Goal: Task Accomplishment & Management: Manage account settings

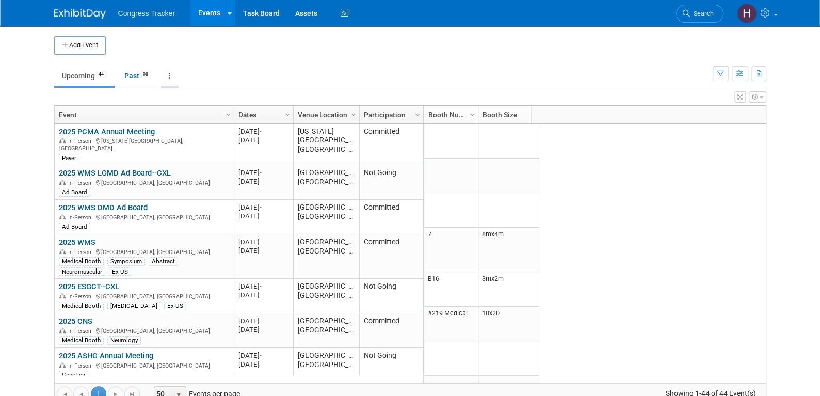
click at [166, 72] on link at bounding box center [170, 76] width 18 height 20
click at [190, 128] on span "Events grouped by year" at bounding box center [201, 127] width 61 height 8
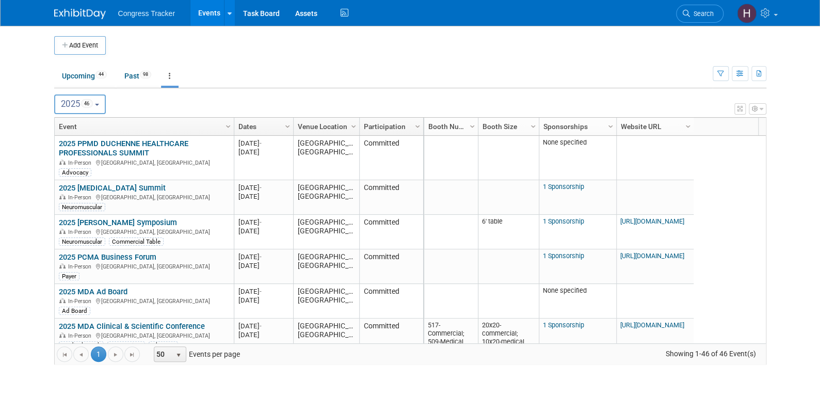
click at [102, 102] on button "2025 46" at bounding box center [80, 104] width 52 height 20
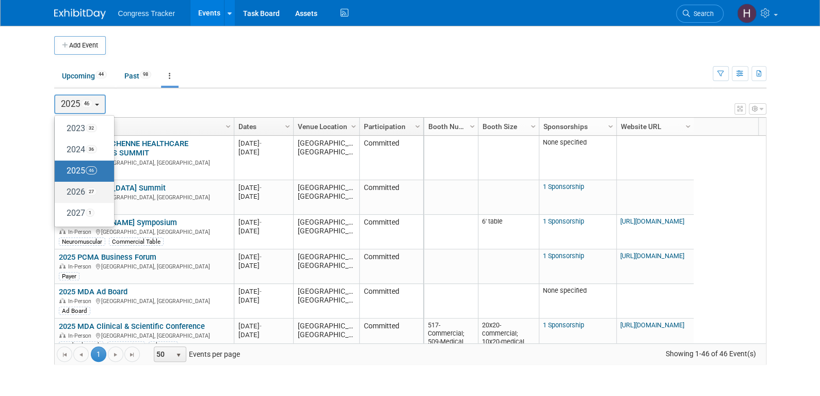
click at [81, 188] on label "2026 27" at bounding box center [82, 192] width 44 height 17
click at [63, 188] on input "2026 27" at bounding box center [59, 191] width 7 height 7
select select "2026"
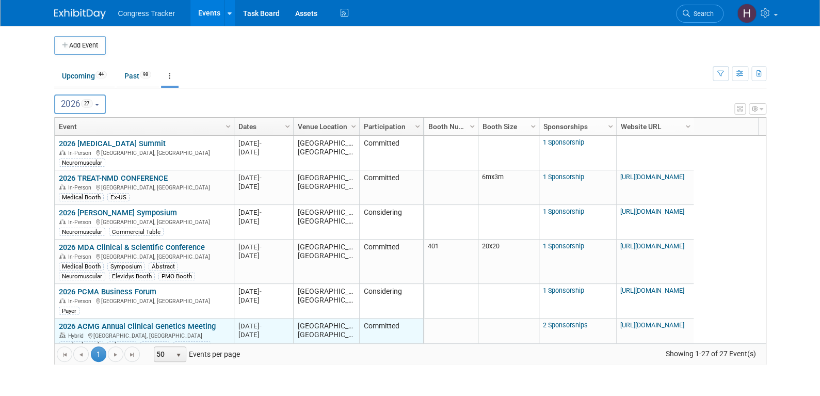
click at [103, 322] on link "2026 ACMG Annual Clinical Genetics Meeting" at bounding box center [137, 326] width 157 height 9
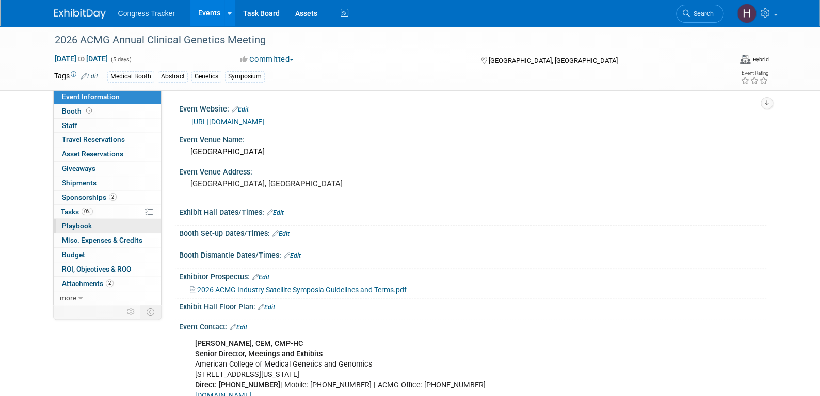
click at [105, 226] on link "0 Playbook 0" at bounding box center [107, 226] width 107 height 14
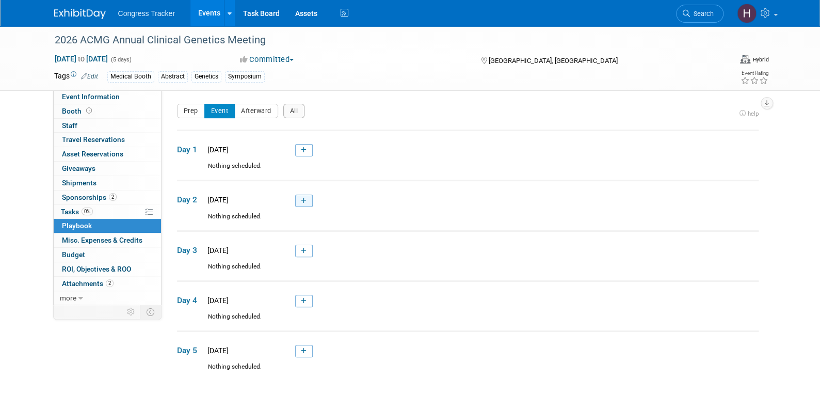
click at [303, 203] on icon at bounding box center [304, 201] width 6 height 6
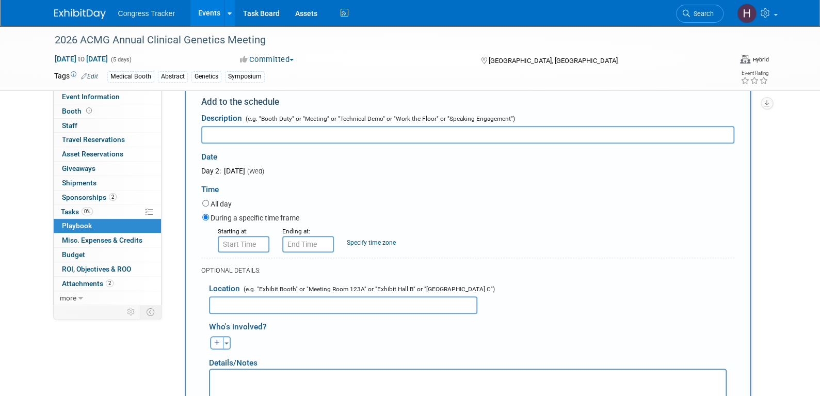
scroll to position [187, 0]
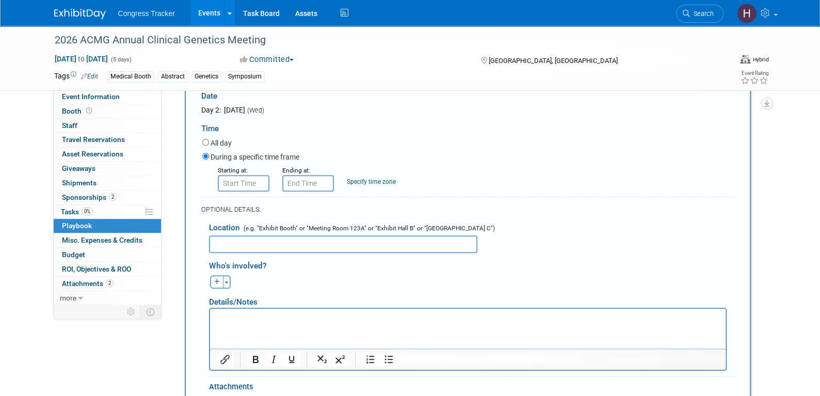
click at [271, 323] on html at bounding box center [468, 316] width 516 height 14
paste body "Rich Text Area. Press ALT-0 for help."
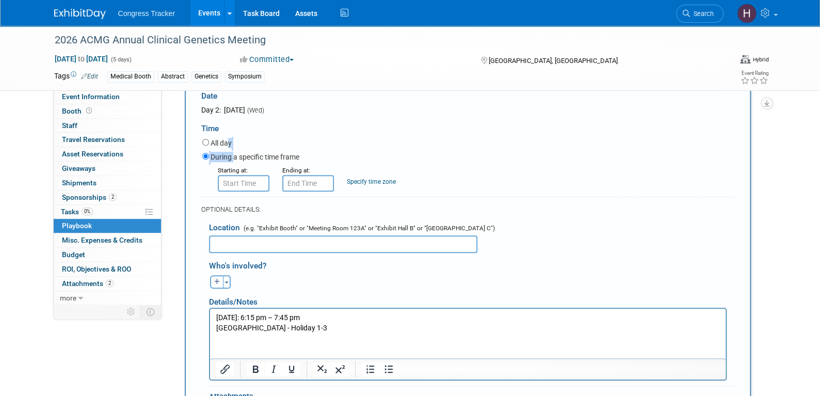
drag, startPoint x: 225, startPoint y: 141, endPoint x: 232, endPoint y: 151, distance: 12.2
click at [232, 151] on div "All day During a specific time frame Starting at: Ending at: Specify time zone" at bounding box center [468, 164] width 532 height 55
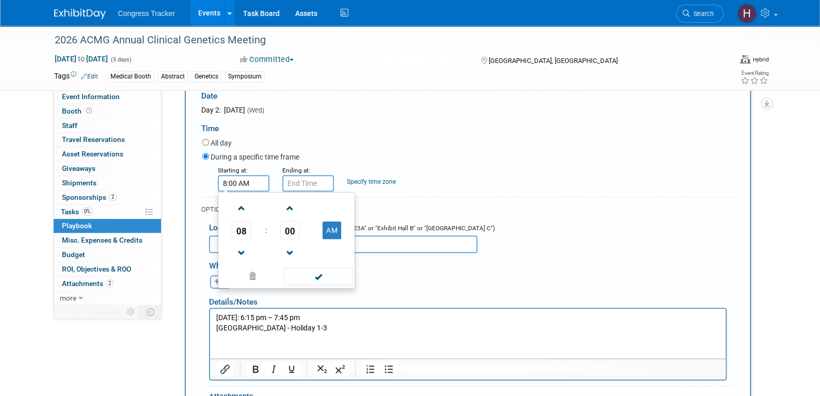
click at [240, 181] on input "8:00 AM" at bounding box center [244, 183] width 52 height 17
click at [242, 228] on span "08" at bounding box center [242, 230] width 20 height 19
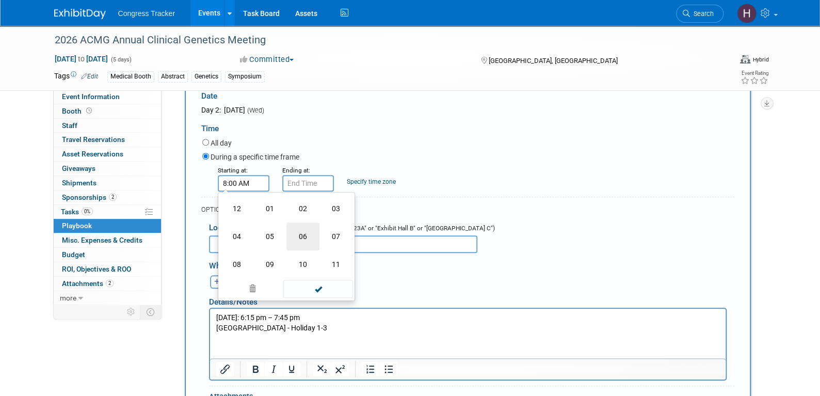
click at [302, 229] on td "06" at bounding box center [303, 237] width 33 height 28
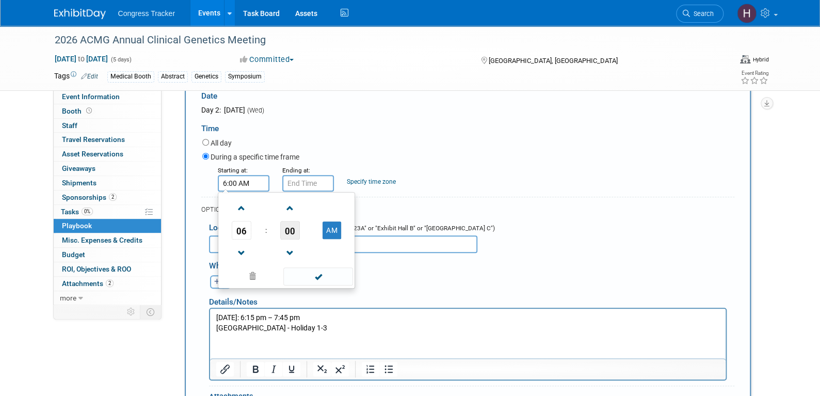
click at [290, 230] on span "00" at bounding box center [290, 230] width 20 height 19
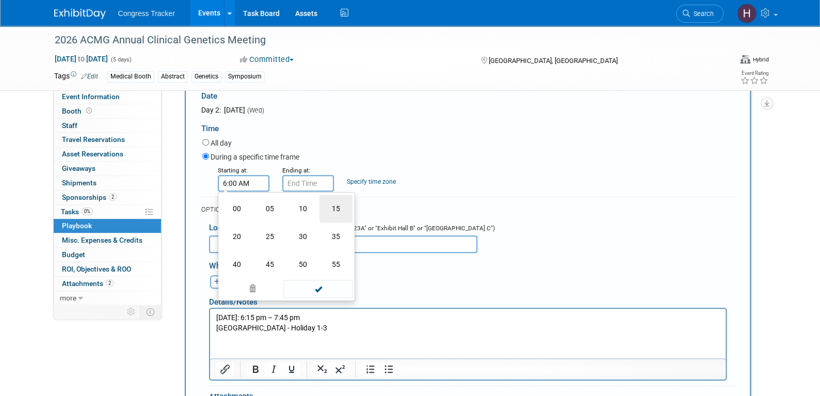
click at [335, 209] on td "15" at bounding box center [336, 209] width 33 height 28
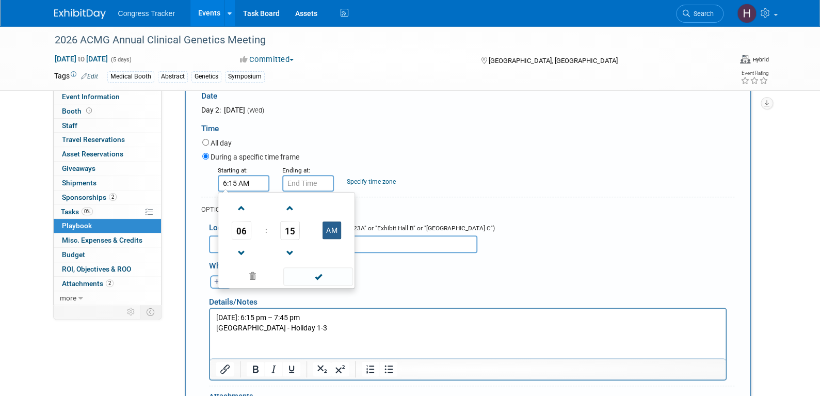
click at [326, 231] on button "AM" at bounding box center [332, 231] width 19 height 18
type input "6:15 PM"
click at [319, 280] on span at bounding box center [318, 276] width 70 height 18
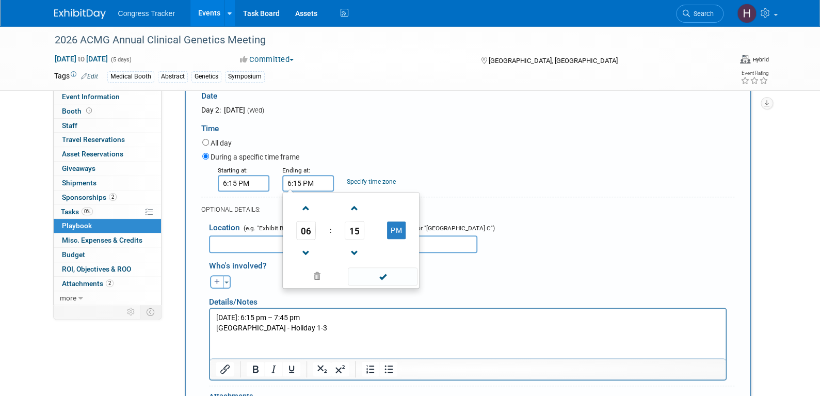
click at [318, 186] on input "6:15 PM" at bounding box center [308, 183] width 52 height 17
click at [310, 240] on link at bounding box center [306, 253] width 20 height 26
click at [309, 235] on span "05" at bounding box center [306, 230] width 20 height 19
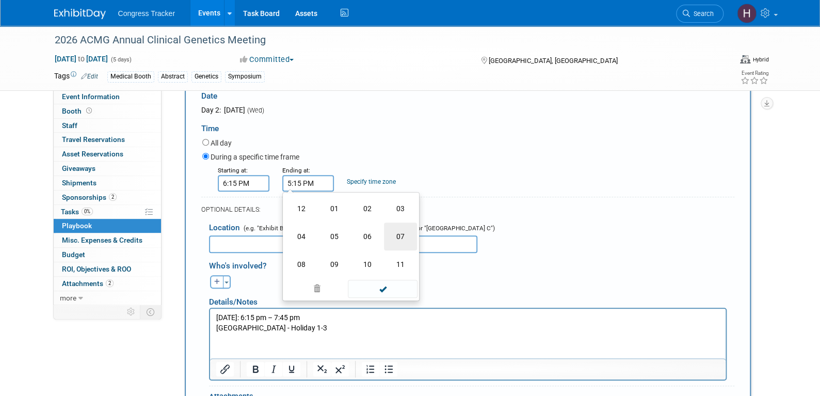
click at [389, 235] on td "07" at bounding box center [400, 237] width 33 height 28
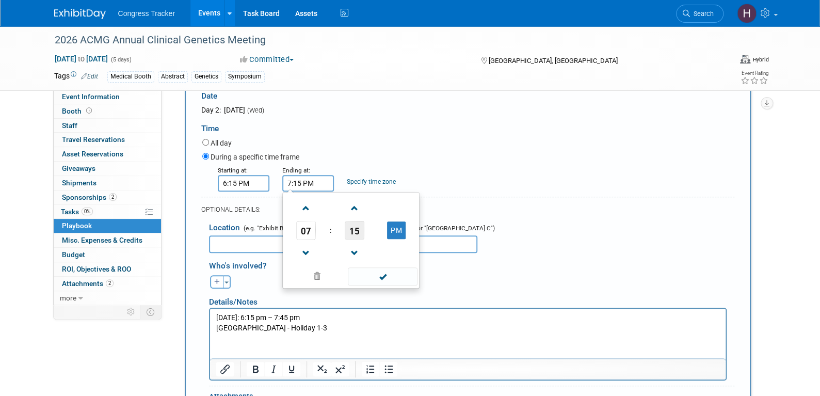
click at [363, 236] on span "15" at bounding box center [355, 230] width 20 height 19
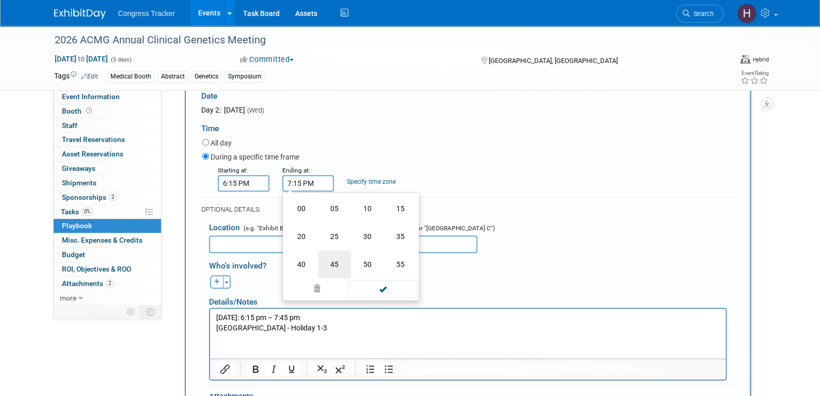
click at [336, 260] on td "45" at bounding box center [334, 264] width 33 height 28
type input "7:45 PM"
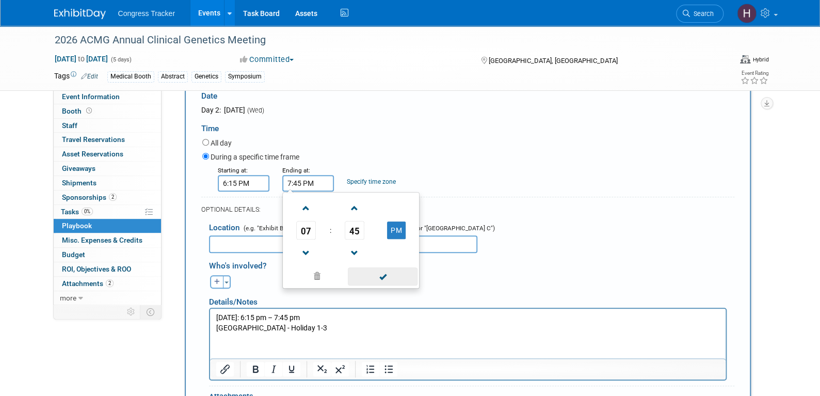
click at [367, 276] on span at bounding box center [383, 276] width 70 height 18
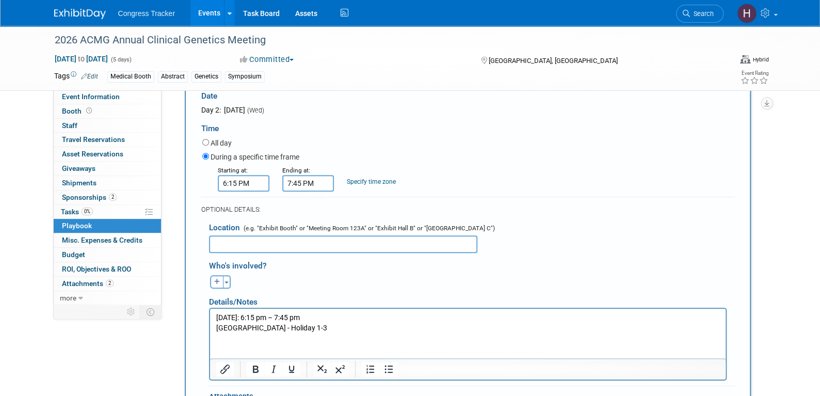
drag, startPoint x: 350, startPoint y: 329, endPoint x: 213, endPoint y: 330, distance: 136.3
click at [213, 330] on html "Tuesday, March 10: 6:15 pm – 7:45 pm Hilton Baltimore Inner Harbor - Holiday 1-3" at bounding box center [468, 321] width 516 height 24
copy p "Hilton Baltimore Inner Harbor - Holiday 1-3"
click at [277, 245] on input "text" at bounding box center [343, 244] width 268 height 18
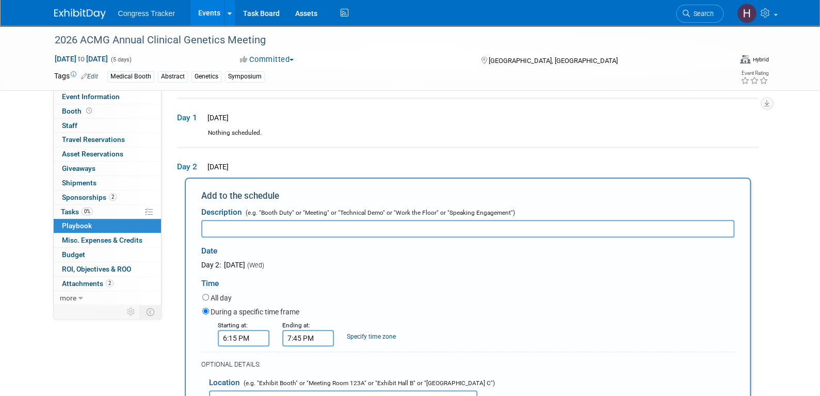
scroll to position [31, 0]
type input "Hilton Baltimore Inner Harbor - Holiday 1-3"
click at [281, 224] on input "text" at bounding box center [467, 229] width 533 height 18
click at [274, 231] on input "Symposium:" at bounding box center [467, 229] width 533 height 18
paste input "The Importance of Newborn Screening in the Early Diagnosis and Disease Manageme…"
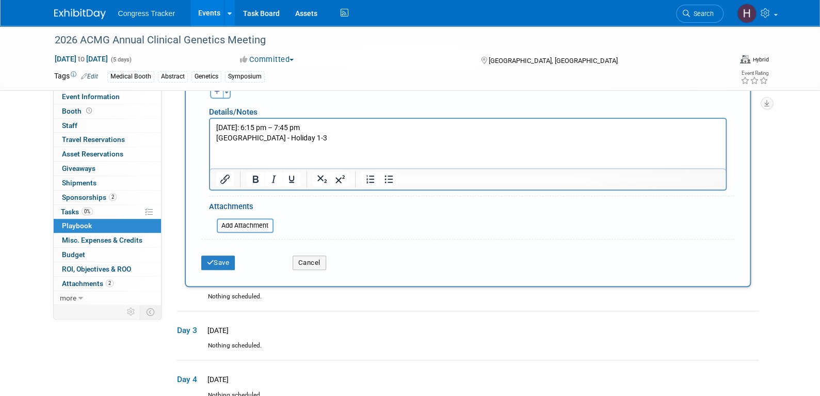
scroll to position [393, 0]
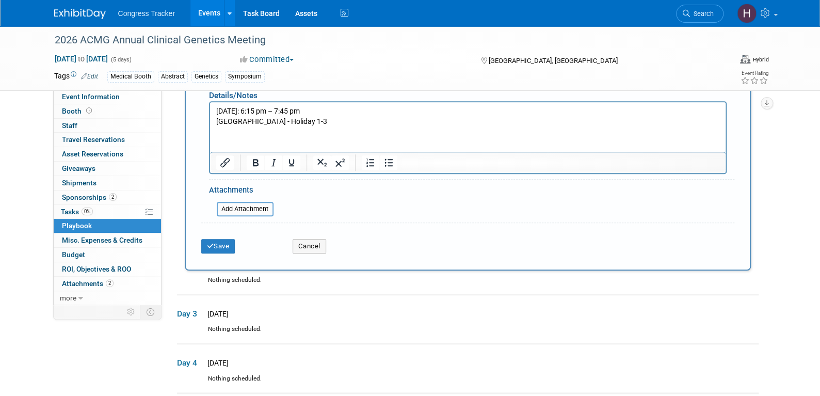
type input "Symposium: The Importance of Newborn Screening in the Early Diagnosis and Disea…"
click at [254, 209] on input "file" at bounding box center [211, 209] width 123 height 12
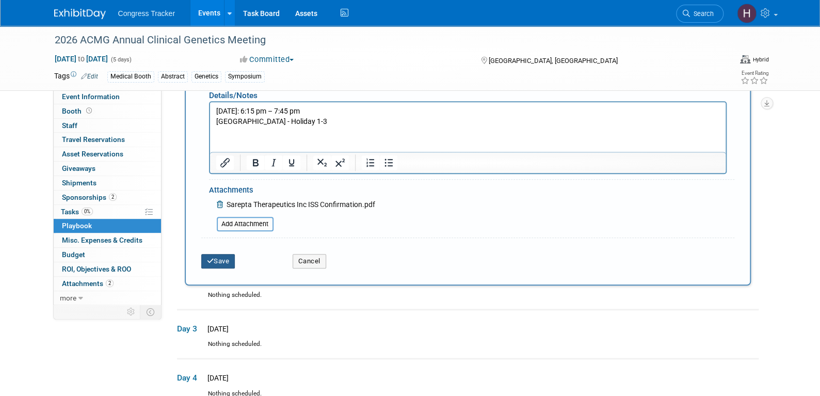
click at [216, 257] on button "Save" at bounding box center [218, 261] width 34 height 14
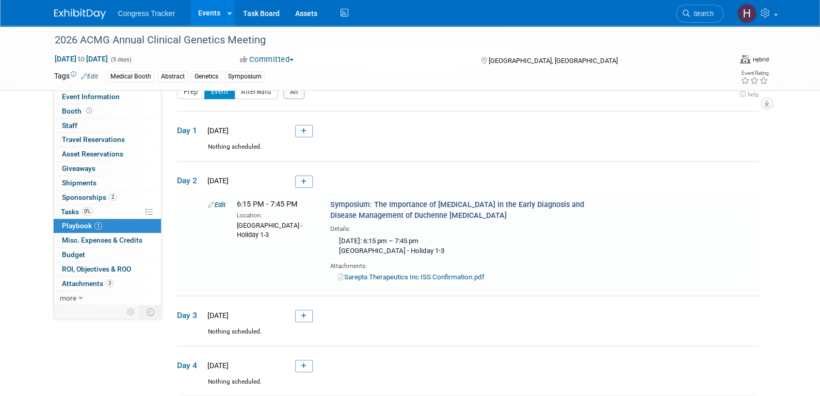
scroll to position [82, 0]
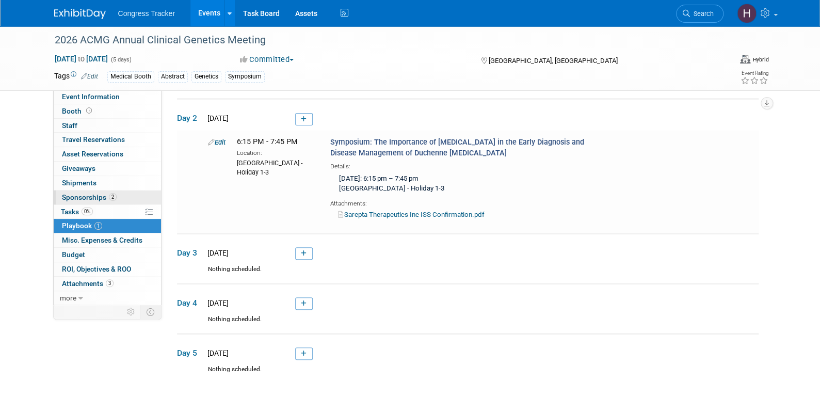
click at [94, 199] on span "Sponsorships 2" at bounding box center [89, 197] width 55 height 8
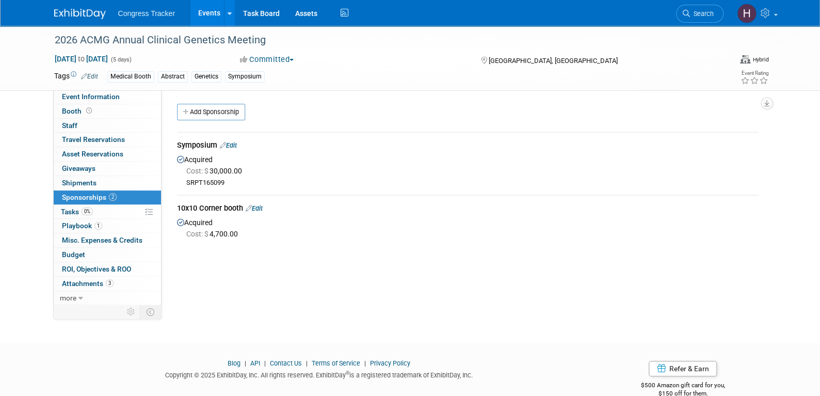
click at [262, 211] on link "Edit" at bounding box center [254, 208] width 17 height 8
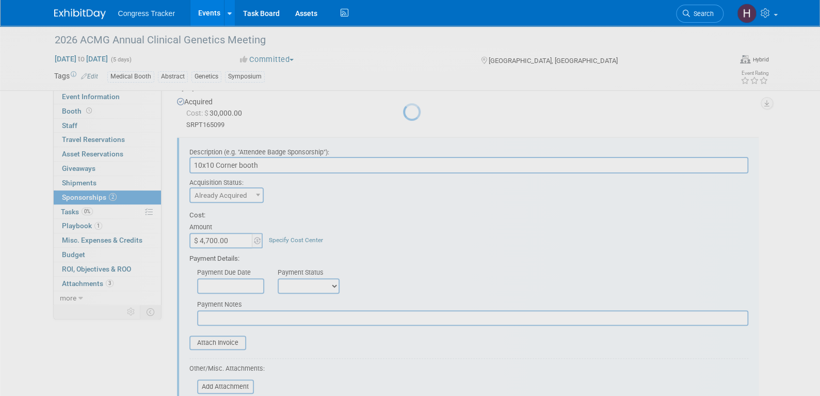
scroll to position [78, 0]
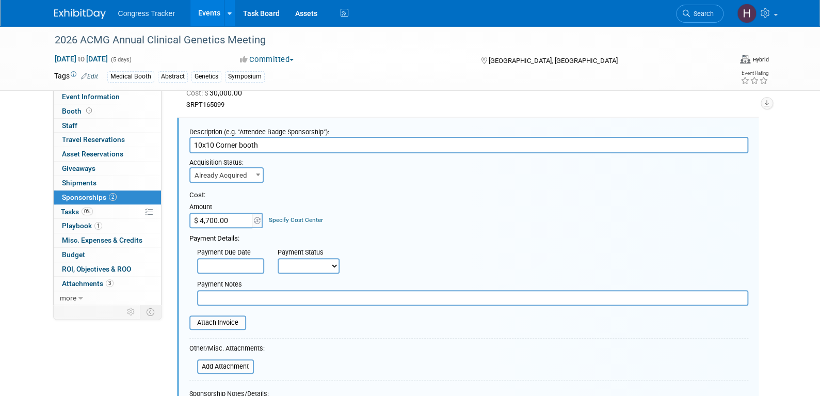
click at [253, 173] on span at bounding box center [258, 174] width 10 height 13
select select "1"
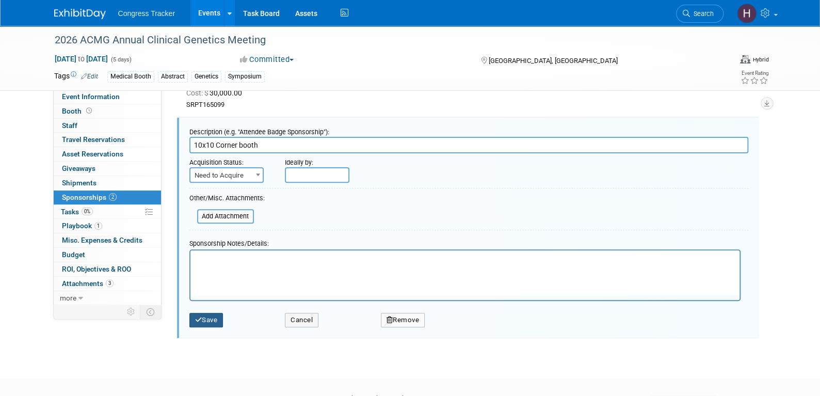
click at [212, 315] on button "Save" at bounding box center [206, 320] width 34 height 14
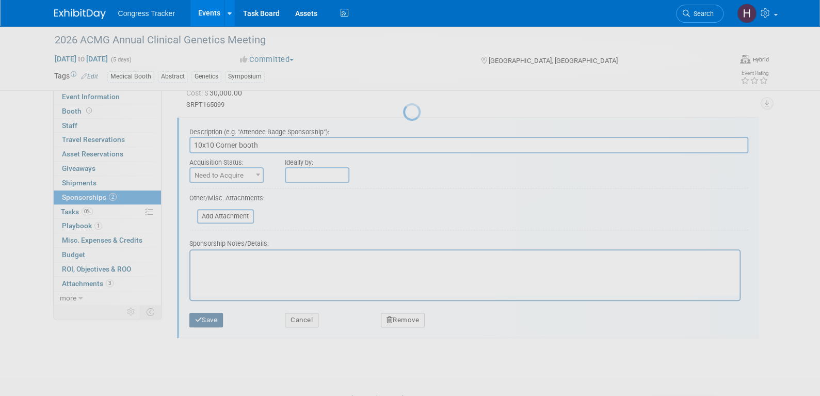
scroll to position [19, 0]
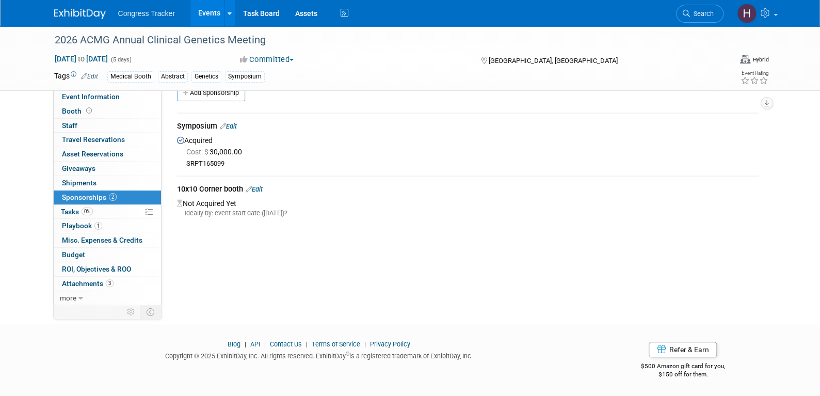
click at [209, 14] on link "Events" at bounding box center [210, 13] width 38 height 26
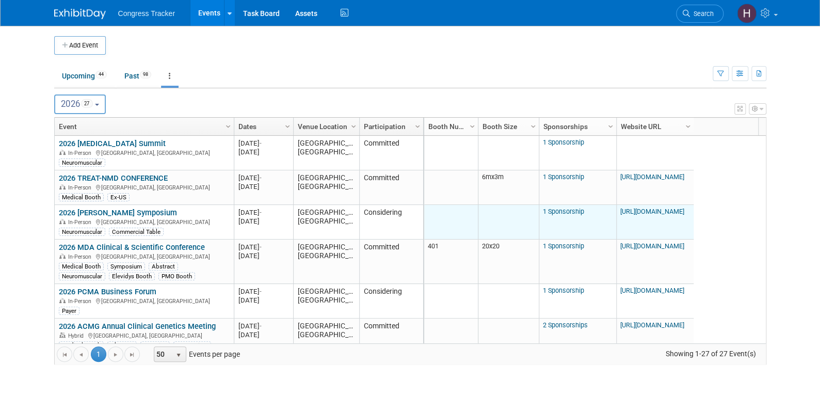
click at [660, 211] on link "[URL][DOMAIN_NAME]" at bounding box center [653, 212] width 64 height 8
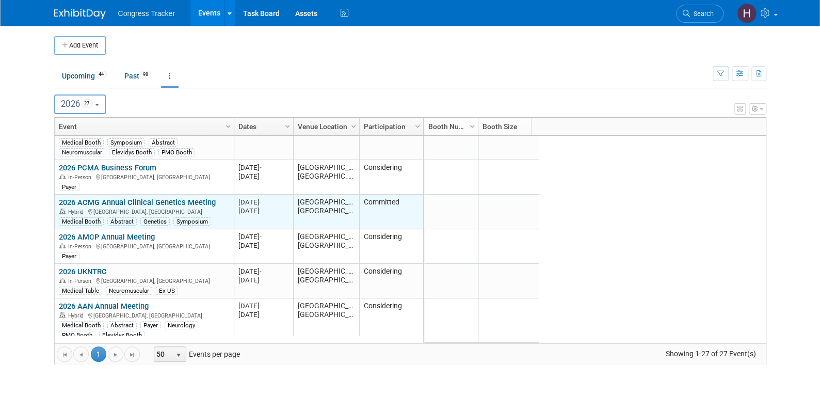
scroll to position [186, 0]
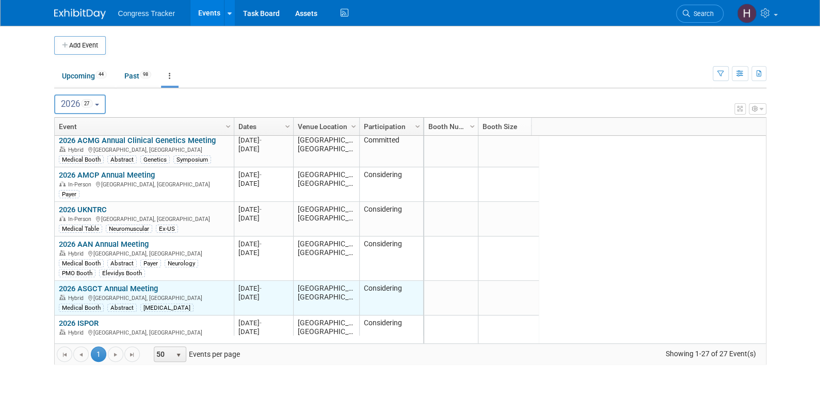
click at [146, 287] on link "2026 ASGCT Annual Meeting" at bounding box center [108, 288] width 99 height 9
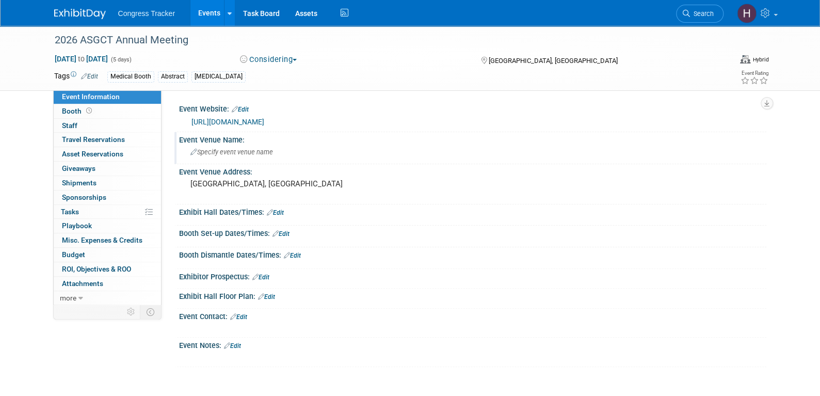
click at [232, 153] on span "Specify event venue name" at bounding box center [232, 152] width 83 height 8
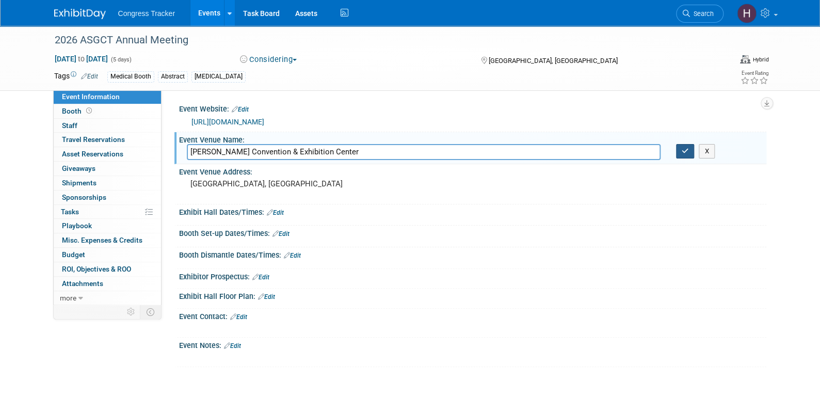
type input "[PERSON_NAME] Convention & Exhibition Center"
click at [687, 156] on button "button" at bounding box center [685, 151] width 19 height 14
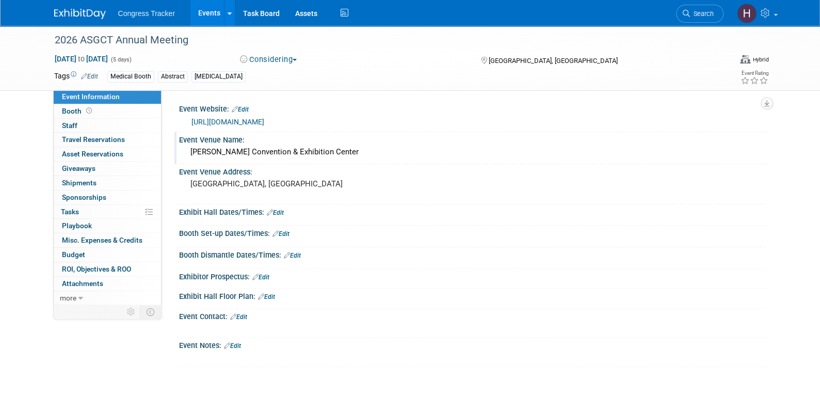
click at [281, 209] on link "Edit" at bounding box center [275, 212] width 17 height 7
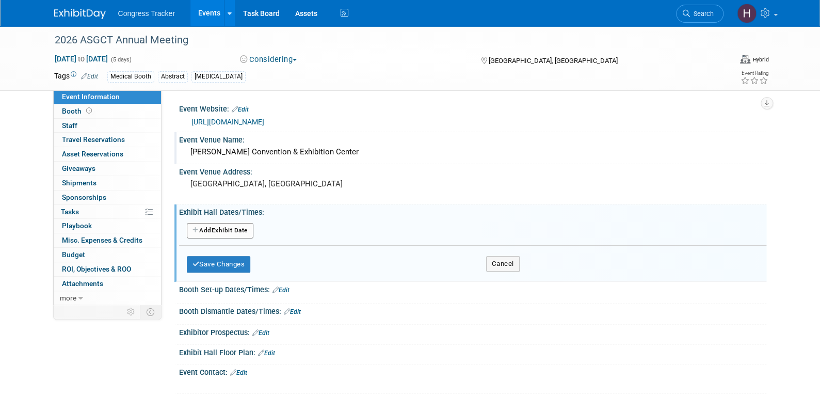
click at [240, 230] on button "Add Another Exhibit Date" at bounding box center [220, 230] width 67 height 15
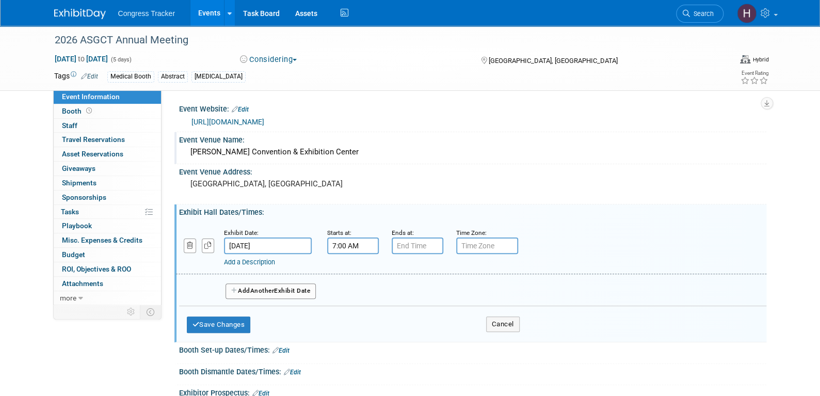
click at [337, 247] on input "7:00 AM" at bounding box center [353, 246] width 52 height 17
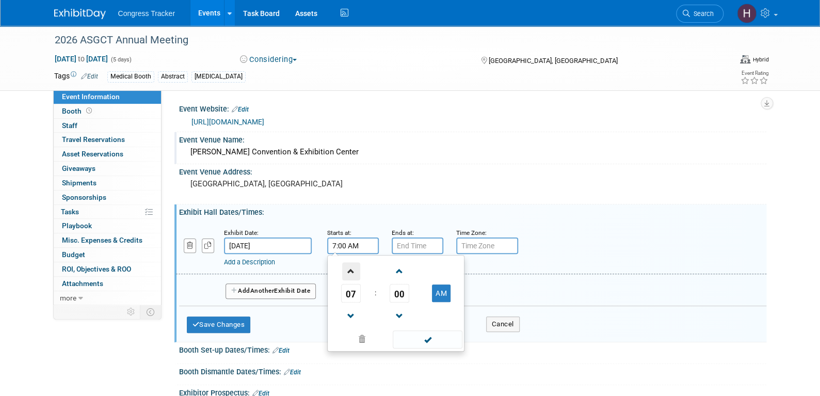
click at [350, 268] on span at bounding box center [351, 271] width 18 height 18
type input "9:00 AM"
click at [415, 339] on span at bounding box center [428, 339] width 70 height 18
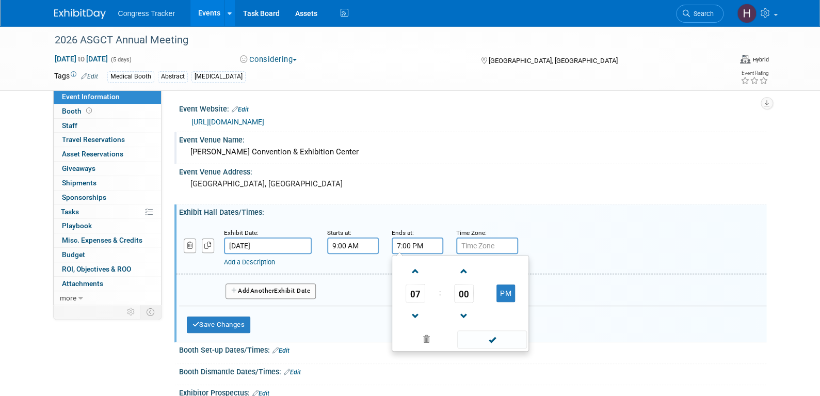
click at [404, 250] on input "7:00 PM" at bounding box center [418, 246] width 52 height 17
click at [417, 311] on span at bounding box center [416, 316] width 18 height 18
click at [463, 292] on span "00" at bounding box center [464, 293] width 20 height 19
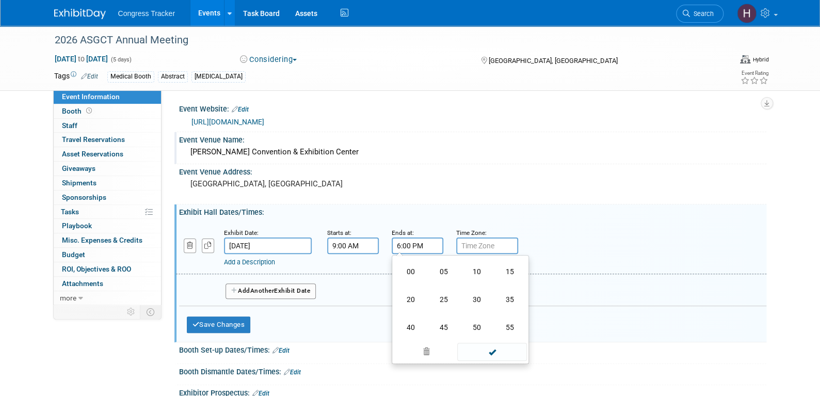
click at [463, 292] on td "30" at bounding box center [477, 300] width 33 height 28
type input "6:30 PM"
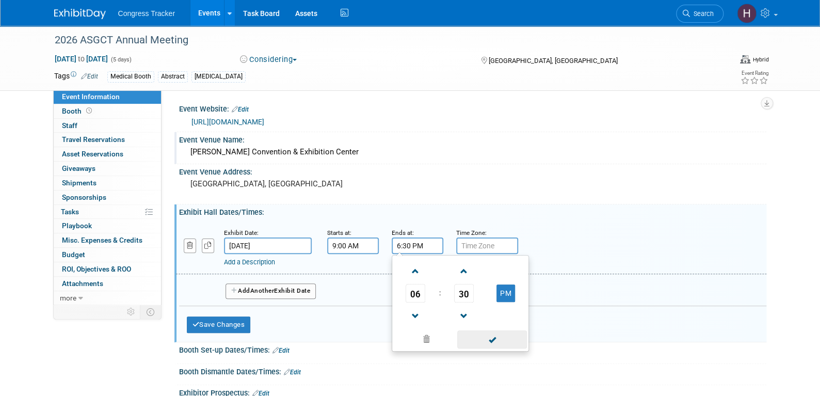
click at [495, 343] on span at bounding box center [492, 339] width 70 height 18
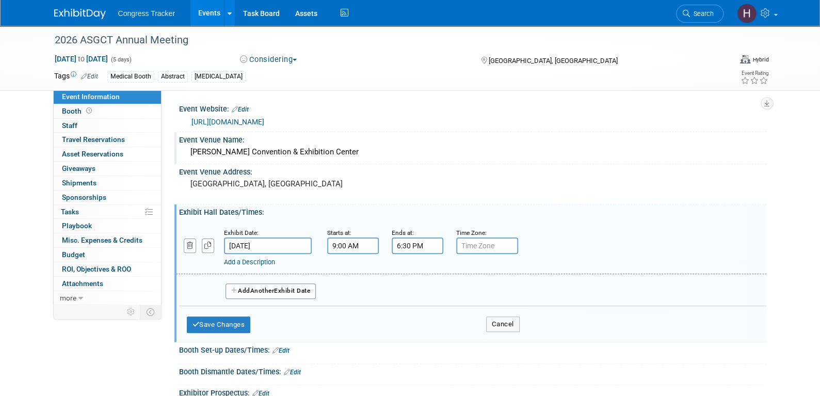
click at [272, 288] on span "Another" at bounding box center [262, 290] width 24 height 7
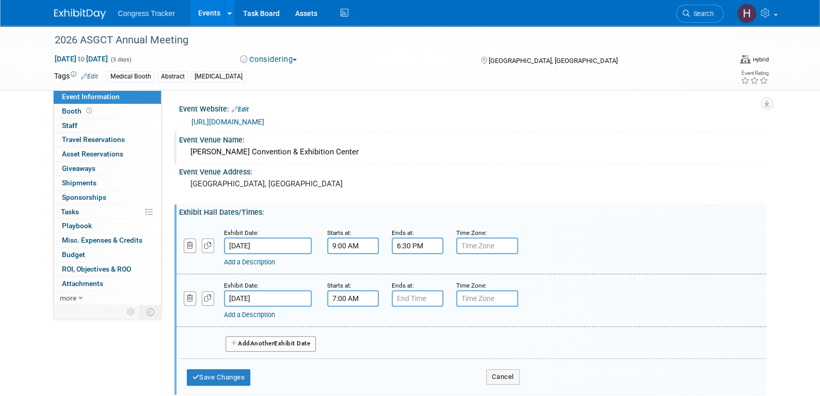
click at [336, 297] on input "7:00 AM" at bounding box center [353, 298] width 52 height 17
click at [347, 318] on span at bounding box center [351, 324] width 18 height 18
type input "9:00 AM"
click at [433, 384] on span at bounding box center [428, 392] width 70 height 18
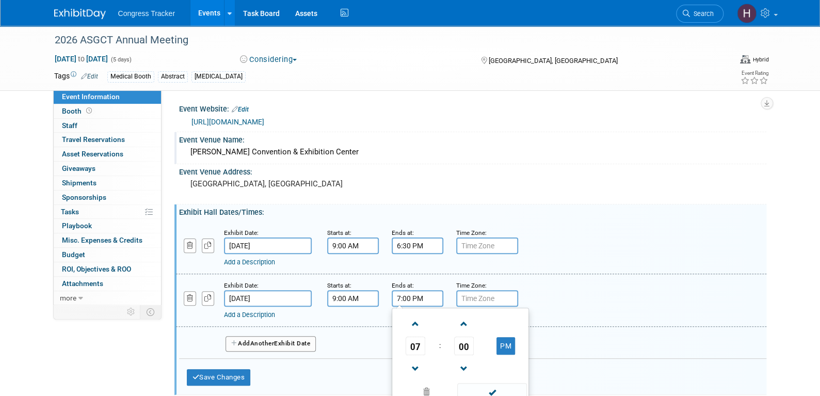
click at [415, 297] on input "7:00 PM" at bounding box center [418, 298] width 52 height 17
click at [415, 367] on span at bounding box center [416, 369] width 18 height 18
click at [463, 342] on span "00" at bounding box center [464, 346] width 20 height 19
click at [463, 342] on td "30" at bounding box center [477, 352] width 33 height 28
type input "6:30 PM"
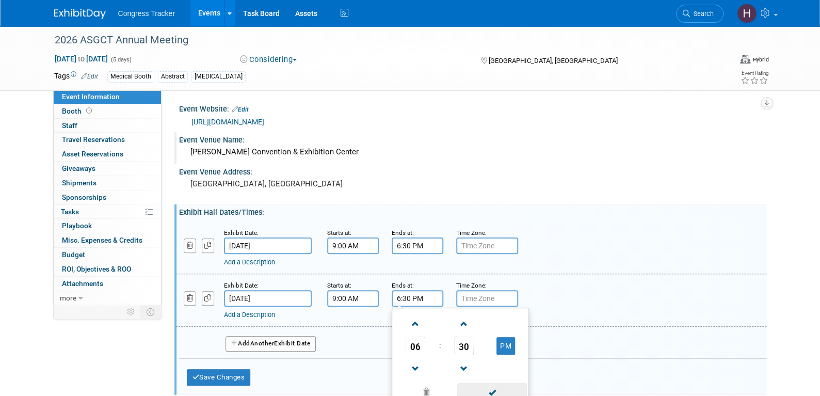
click at [491, 390] on span at bounding box center [492, 392] width 70 height 18
click at [267, 341] on span "Another" at bounding box center [262, 343] width 24 height 7
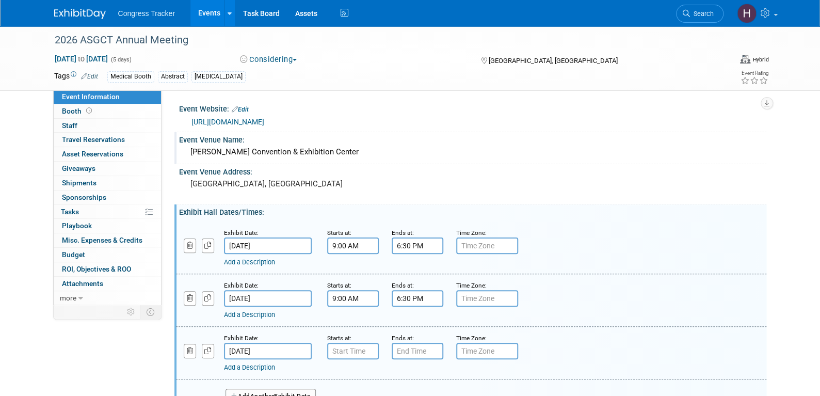
scroll to position [52, 0]
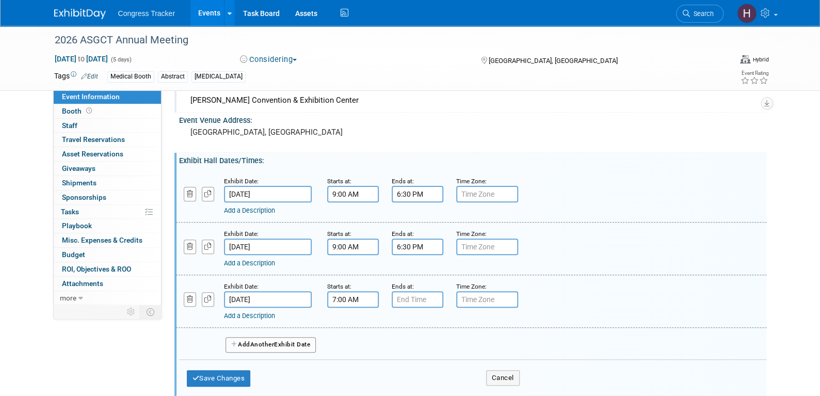
click at [336, 297] on input "7:00 AM" at bounding box center [353, 299] width 52 height 17
click at [350, 326] on span at bounding box center [351, 325] width 18 height 18
type input "9:00 AM"
click at [419, 385] on span at bounding box center [428, 393] width 70 height 18
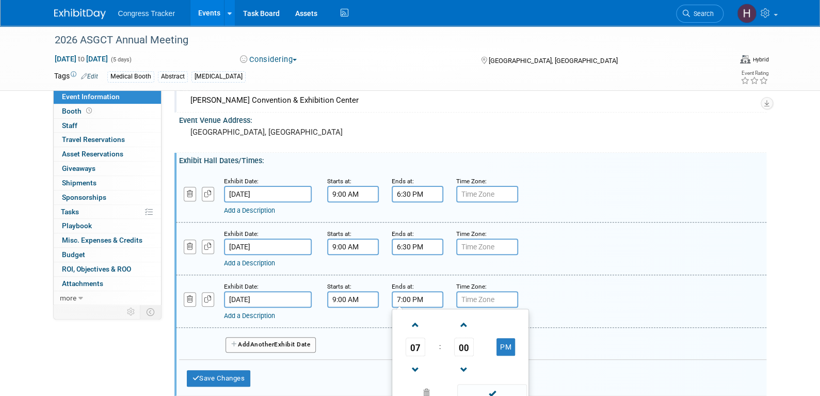
click at [410, 297] on input "7:00 PM" at bounding box center [418, 299] width 52 height 17
click at [417, 364] on span at bounding box center [416, 370] width 18 height 18
click at [459, 345] on span "00" at bounding box center [464, 347] width 20 height 19
click at [472, 351] on td "30" at bounding box center [477, 353] width 33 height 28
type input "6:30 PM"
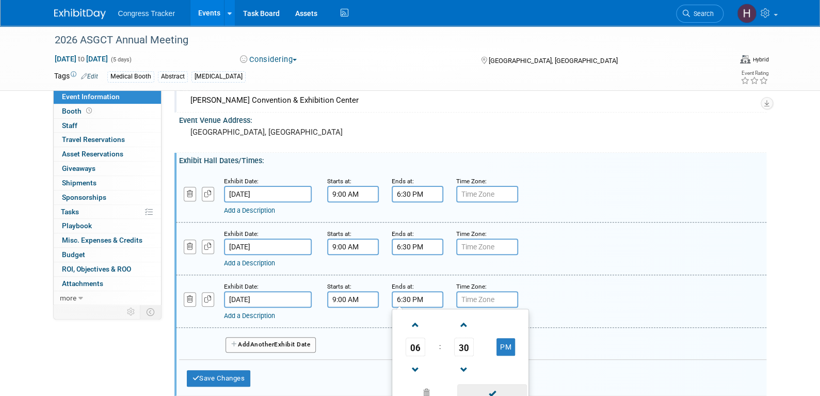
click at [482, 392] on span at bounding box center [492, 393] width 70 height 18
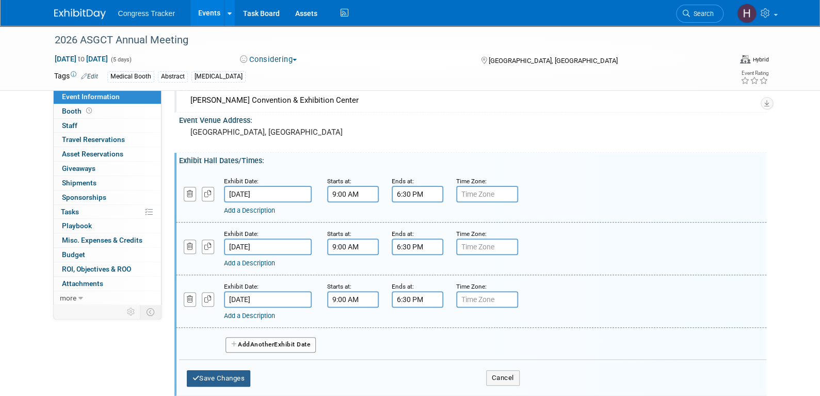
click at [248, 375] on button "Save Changes" at bounding box center [219, 378] width 64 height 17
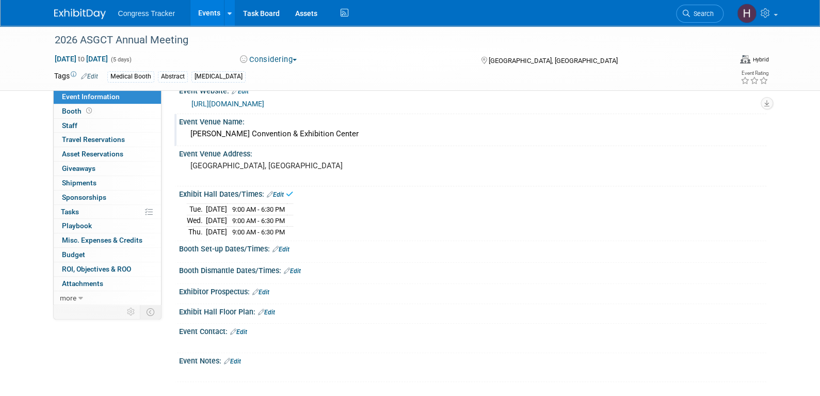
scroll to position [0, 0]
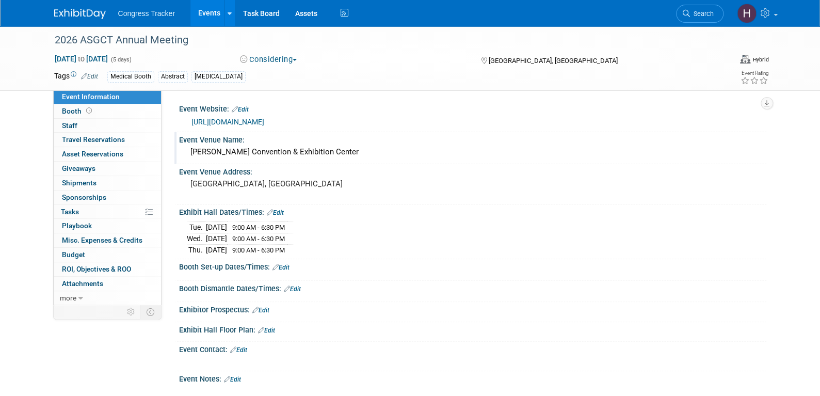
click at [268, 155] on div "Thomas M. Menino Convention & Exhibition Center" at bounding box center [473, 152] width 572 height 16
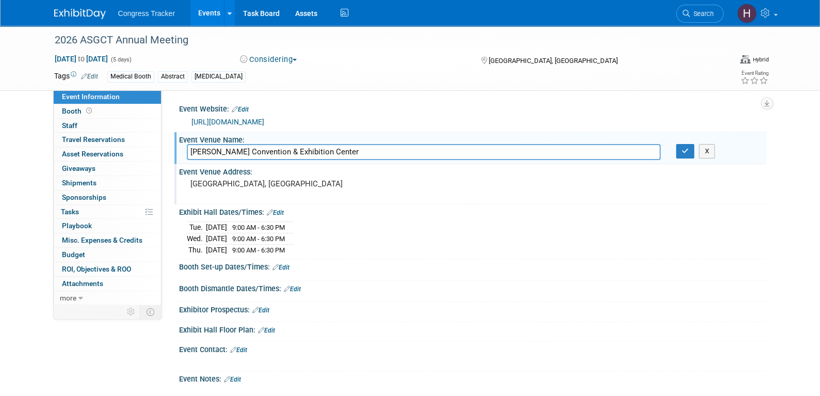
click at [191, 183] on pre "[GEOGRAPHIC_DATA], [GEOGRAPHIC_DATA]" at bounding box center [302, 183] width 222 height 9
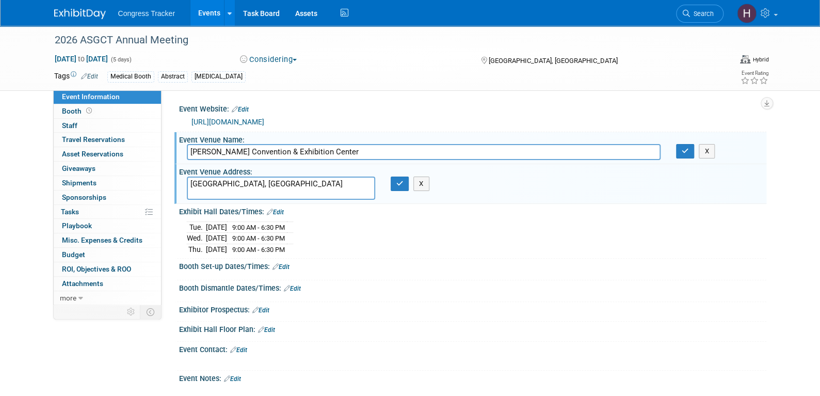
click at [407, 156] on input "Thomas M. Menino Convention & Exhibition Center" at bounding box center [424, 152] width 474 height 16
paste input "Hall C + B2"
type input "Thomas M. Menino Convention & Exhibition Center - Hall C + B2"
click at [682, 152] on icon "button" at bounding box center [685, 151] width 7 height 7
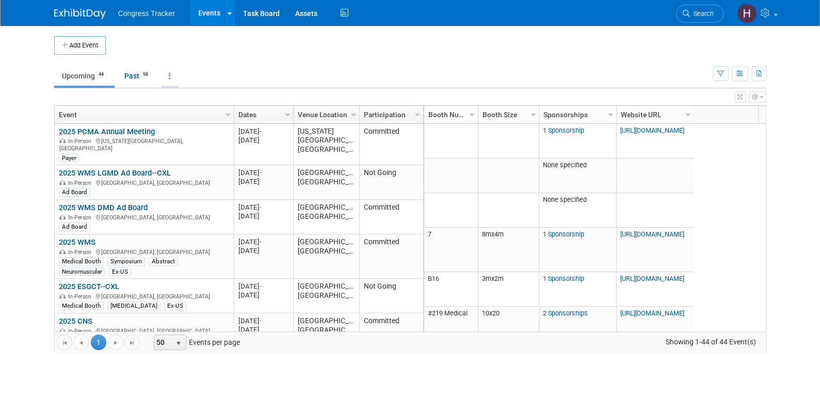
click at [175, 77] on link at bounding box center [170, 76] width 18 height 20
click at [187, 128] on span "Events grouped by year" at bounding box center [201, 127] width 61 height 8
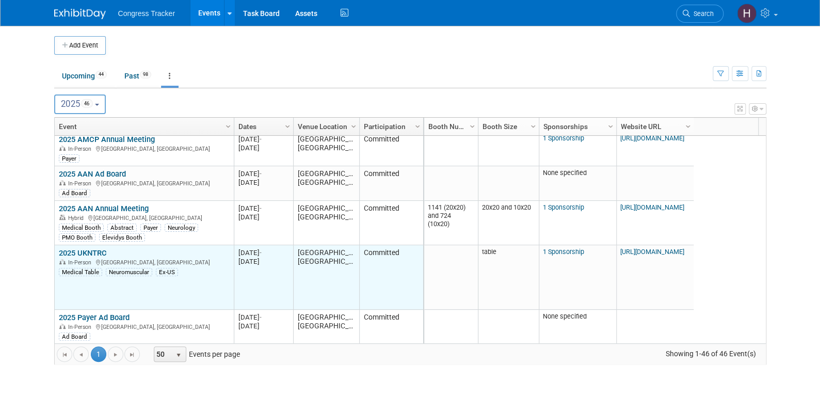
scroll to position [372, 0]
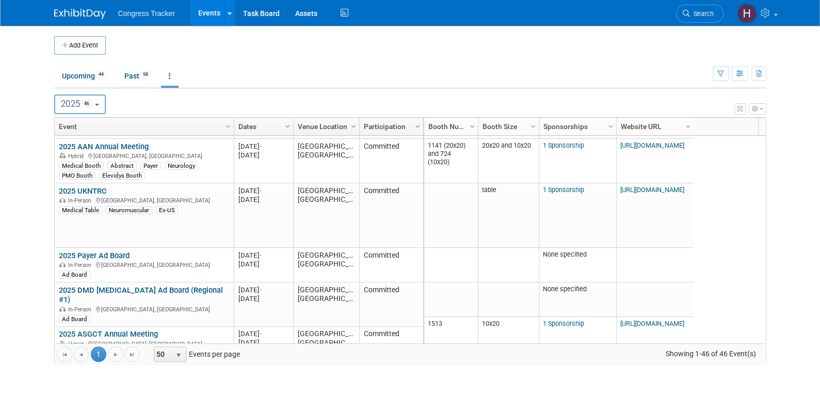
click at [85, 101] on span "46" at bounding box center [87, 103] width 12 height 9
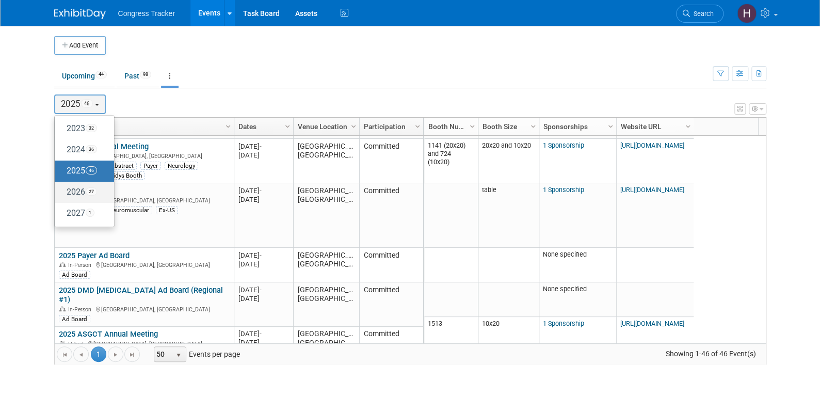
click at [98, 184] on label "2026 27" at bounding box center [82, 192] width 44 height 17
click at [63, 188] on input "2026 27" at bounding box center [59, 191] width 7 height 7
select select "2026"
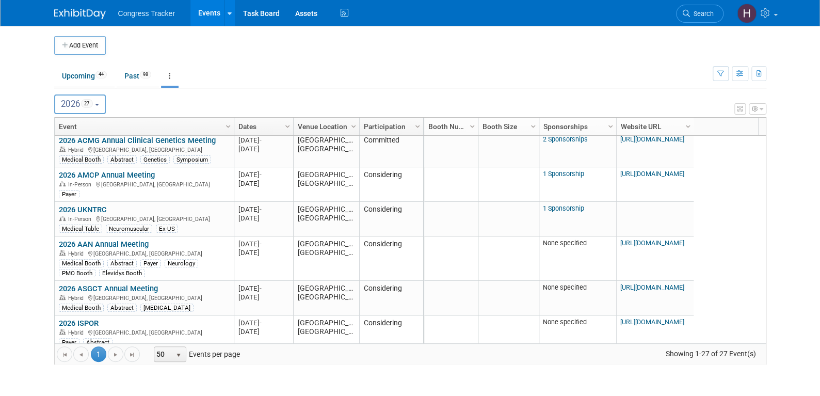
scroll to position [248, 0]
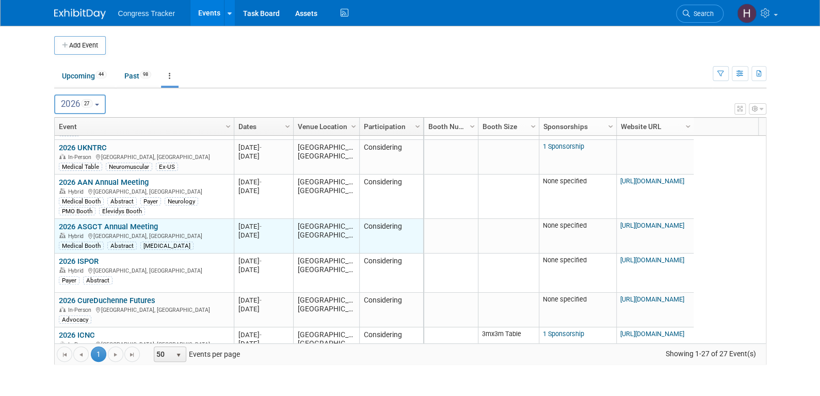
click at [140, 225] on link "2026 ASGCT Annual Meeting" at bounding box center [108, 226] width 99 height 9
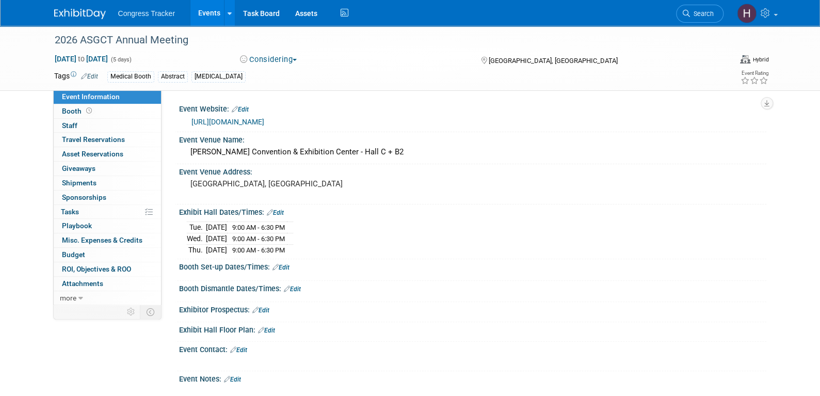
click at [273, 327] on link "Edit" at bounding box center [266, 330] width 17 height 7
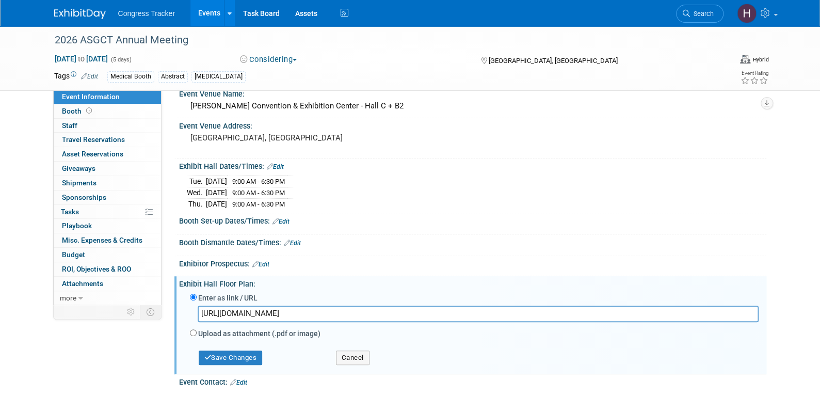
scroll to position [103, 0]
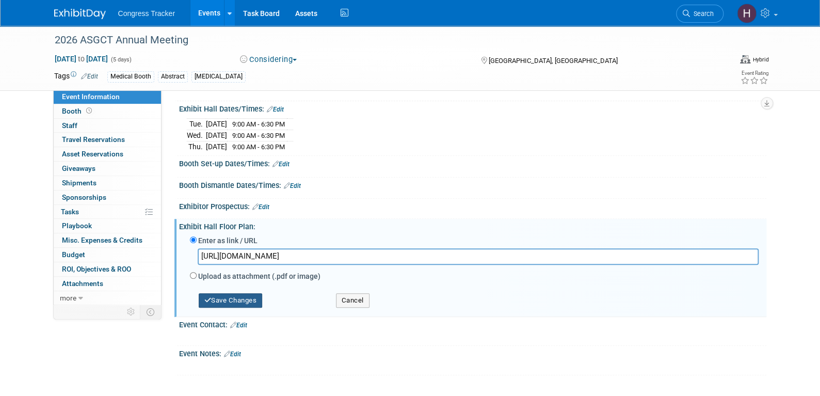
type input "https://support.annualmeeting.asgct.org/asgct2026/Public/EventMap.aspx?shMode=E…"
click at [225, 294] on button "Save Changes" at bounding box center [231, 300] width 64 height 14
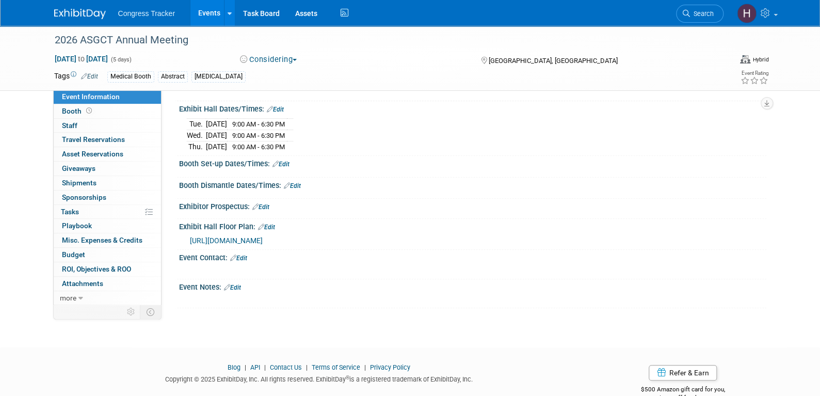
click at [264, 204] on link "Edit" at bounding box center [260, 206] width 17 height 7
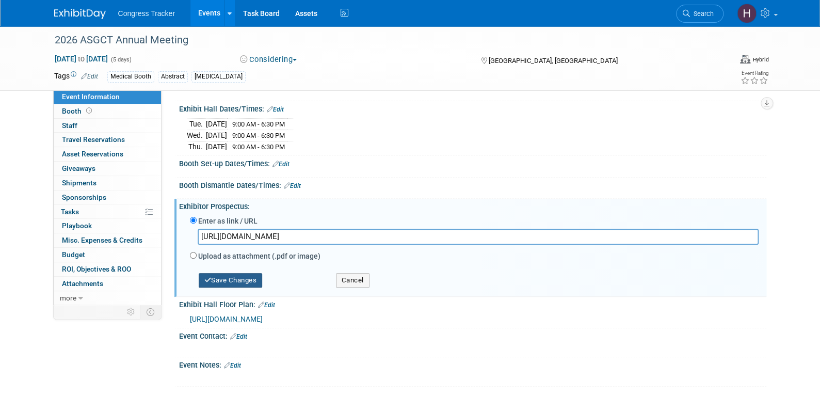
type input "https://support.annualmeeting.asgct.org/asgct2026/Public/Content.aspx?ID=595&so…"
click at [250, 277] on button "Save Changes" at bounding box center [231, 280] width 64 height 14
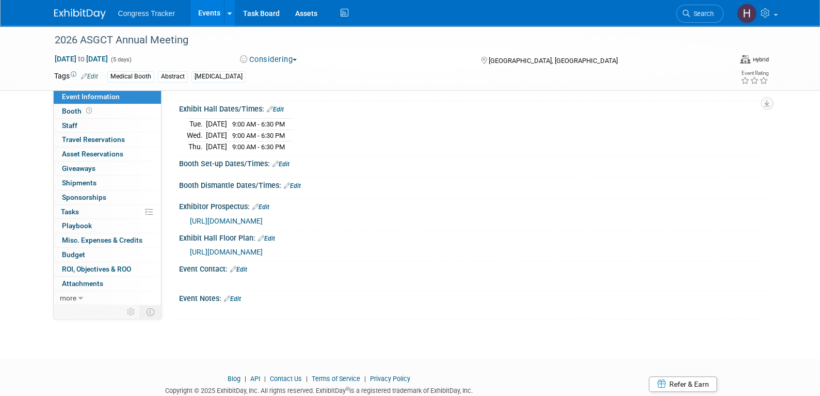
click at [236, 291] on div "Event Notes: Edit" at bounding box center [473, 297] width 588 height 13
click at [236, 297] on link "Edit" at bounding box center [232, 298] width 17 height 7
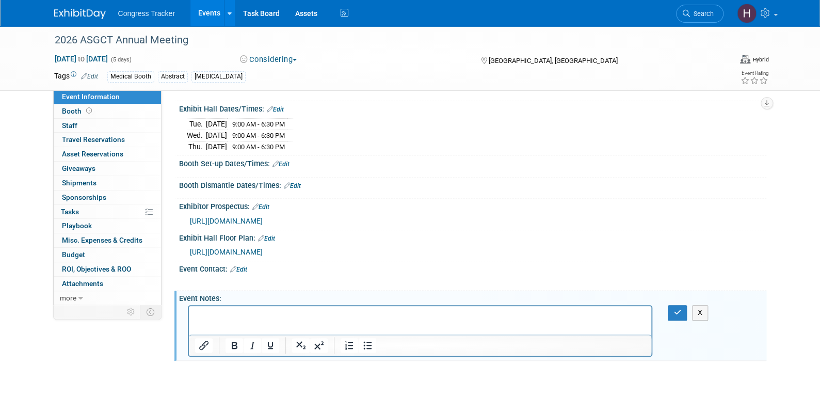
scroll to position [0, 0]
click at [350, 313] on p "Company Password (required to enter): 588BAD7" at bounding box center [420, 315] width 451 height 10
copy p "588BAD7"
click at [672, 308] on button "button" at bounding box center [677, 312] width 19 height 15
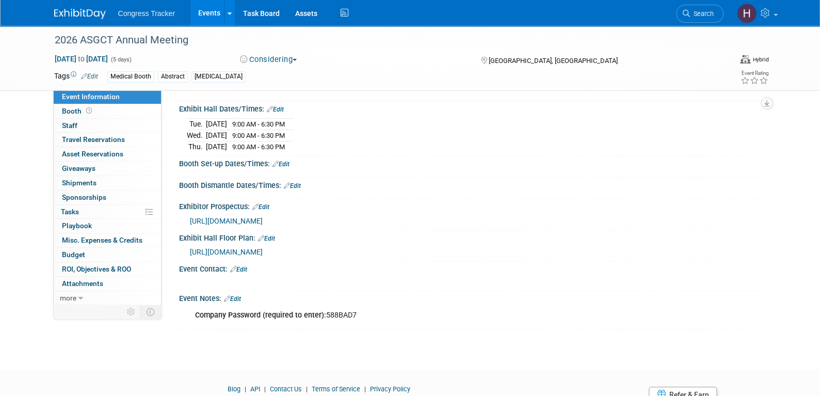
click at [699, 4] on li "Search" at bounding box center [700, 12] width 48 height 25
click at [699, 9] on link "Search" at bounding box center [700, 14] width 48 height 18
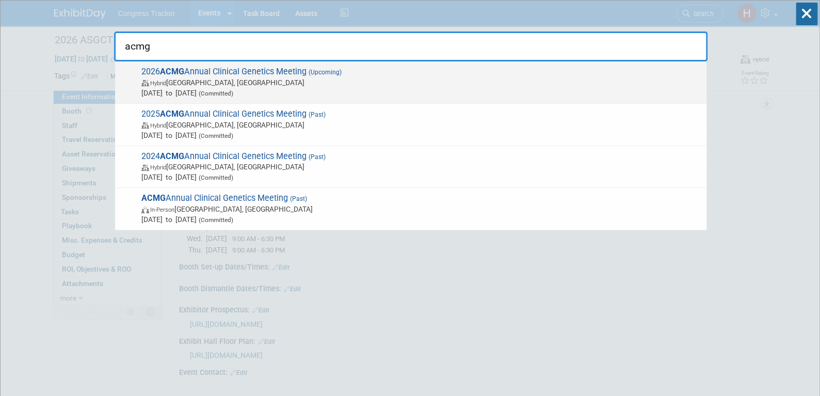
type input "acmg"
click at [221, 76] on span "2026 ACMG Annual Clinical Genetics Meeting (Upcoming) Hybrid Baltimore, MD Mar …" at bounding box center [419, 82] width 563 height 31
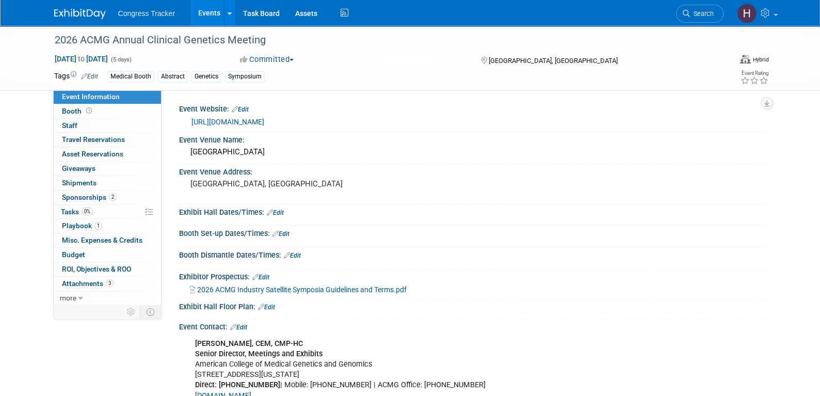
click at [264, 122] on link "[URL][DOMAIN_NAME]" at bounding box center [228, 122] width 73 height 8
click at [280, 210] on link "Edit" at bounding box center [275, 212] width 17 height 7
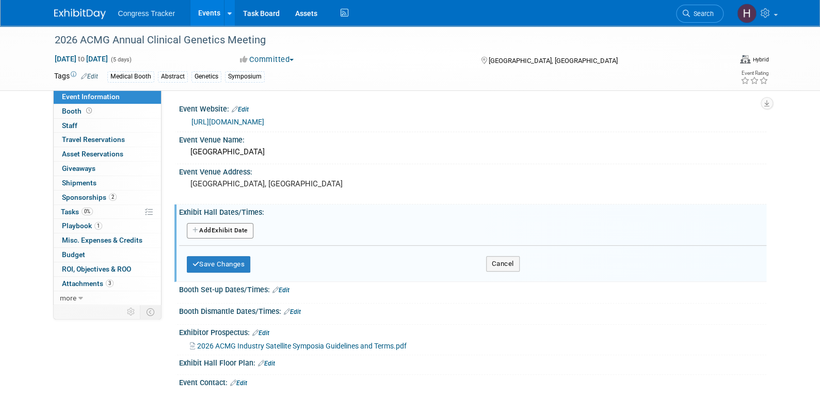
click at [232, 229] on button "Add Another Exhibit Date" at bounding box center [220, 230] width 67 height 15
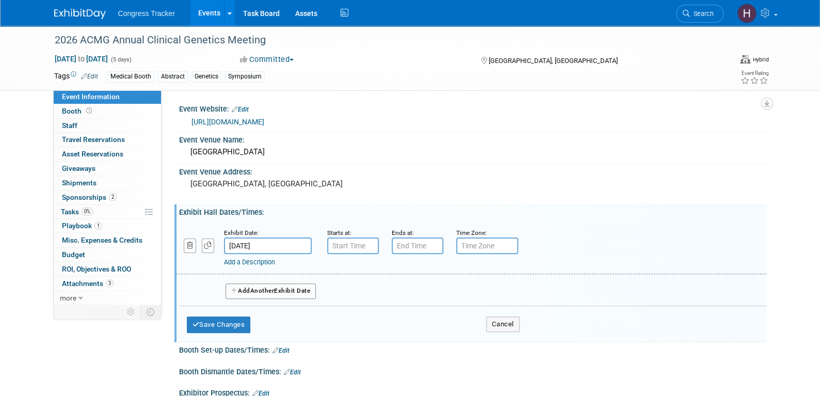
click at [250, 246] on input "Mar 10, 2026" at bounding box center [268, 246] width 88 height 17
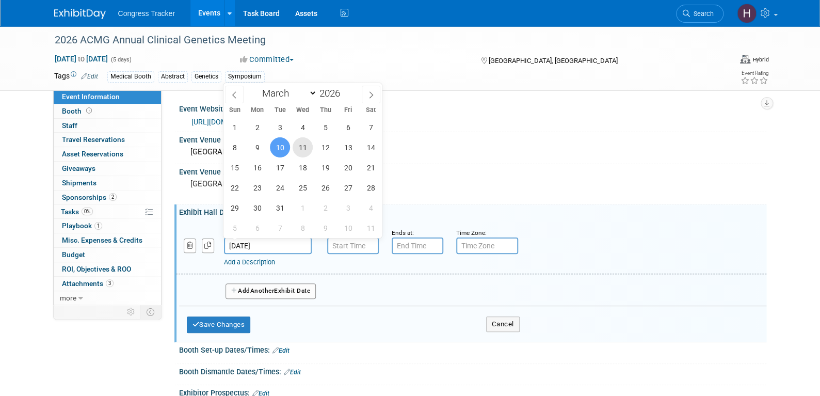
click at [306, 145] on span "11" at bounding box center [303, 147] width 20 height 20
type input "Mar 11, 2026"
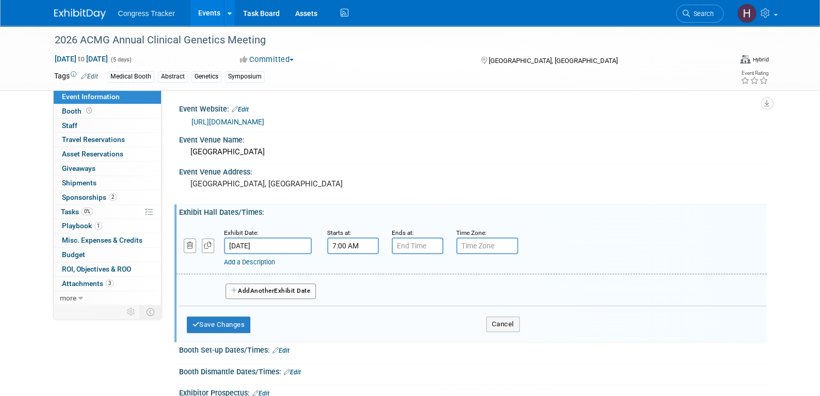
click at [341, 246] on input "7:00 AM" at bounding box center [353, 246] width 52 height 17
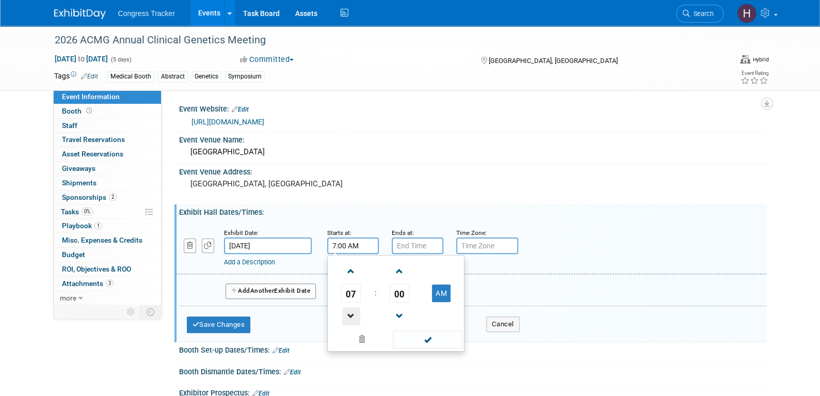
click at [349, 310] on span at bounding box center [351, 316] width 18 height 18
click at [443, 291] on button "AM" at bounding box center [441, 294] width 19 height 18
type input "5:00 PM"
click at [433, 336] on span at bounding box center [428, 339] width 70 height 18
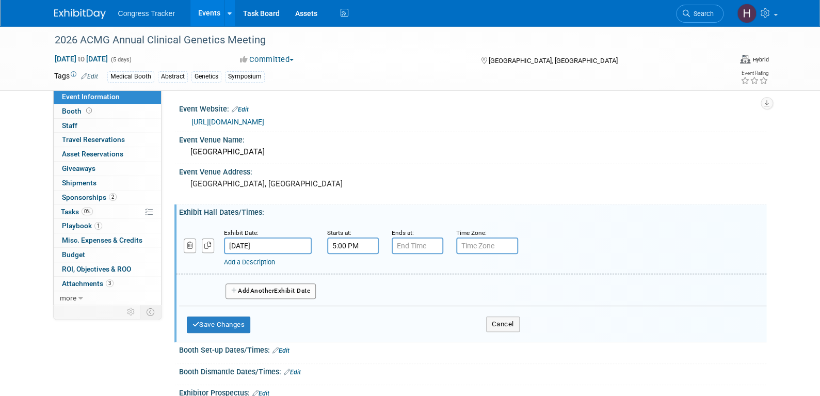
type input "7:00 PM"
click at [419, 244] on input "7:00 PM" at bounding box center [418, 246] width 52 height 17
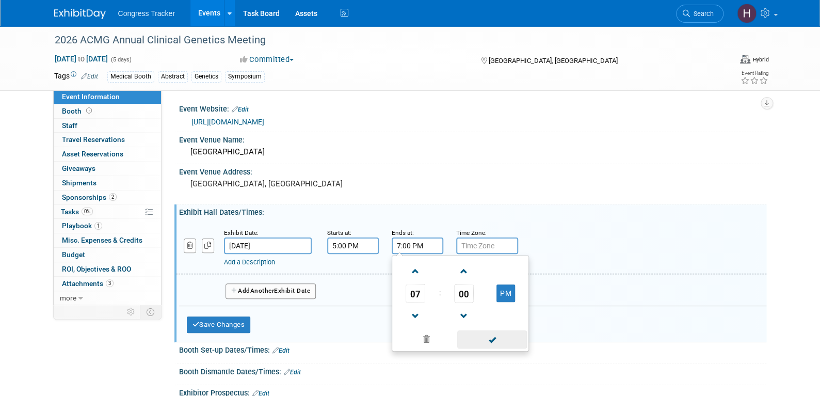
click at [482, 339] on span at bounding box center [492, 339] width 70 height 18
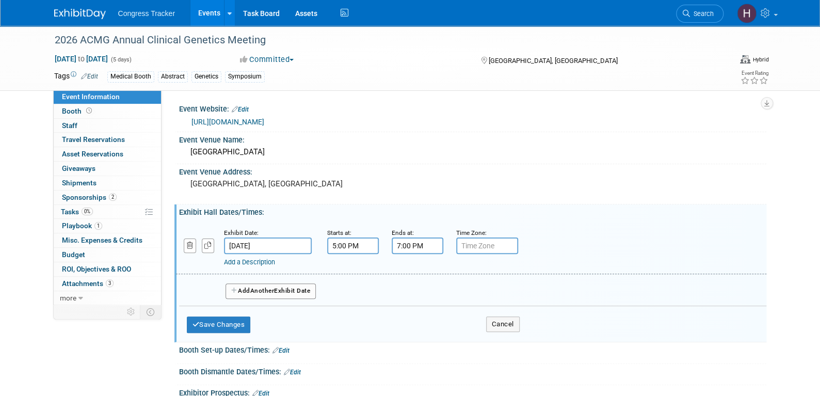
click at [269, 259] on link "Add a Description" at bounding box center [249, 262] width 51 height 8
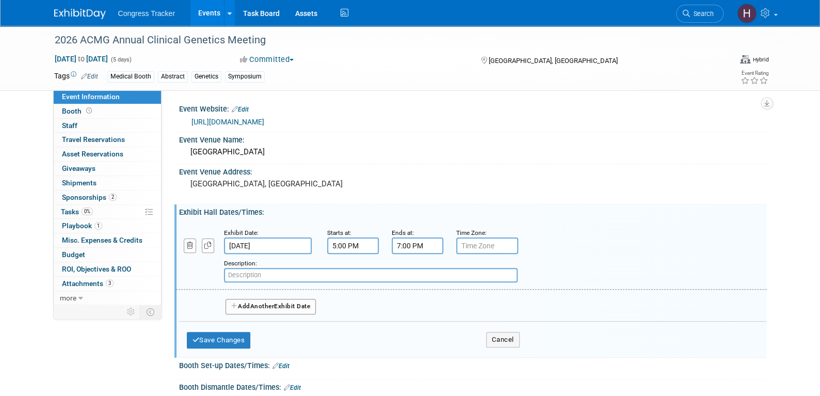
click at [278, 274] on input "text" at bounding box center [371, 275] width 294 height 14
paste input "Opening Reception in the Exhibit Hall"
type input "Opening Reception in the Exhibit Hall"
click at [275, 304] on span "Another" at bounding box center [262, 306] width 24 height 7
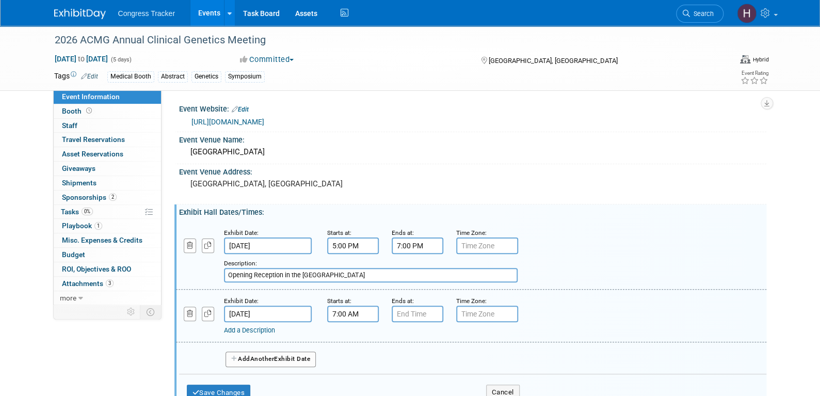
click at [357, 312] on input "7:00 AM" at bounding box center [353, 314] width 52 height 17
click at [351, 336] on span at bounding box center [351, 339] width 18 height 18
type input "10:00 AM"
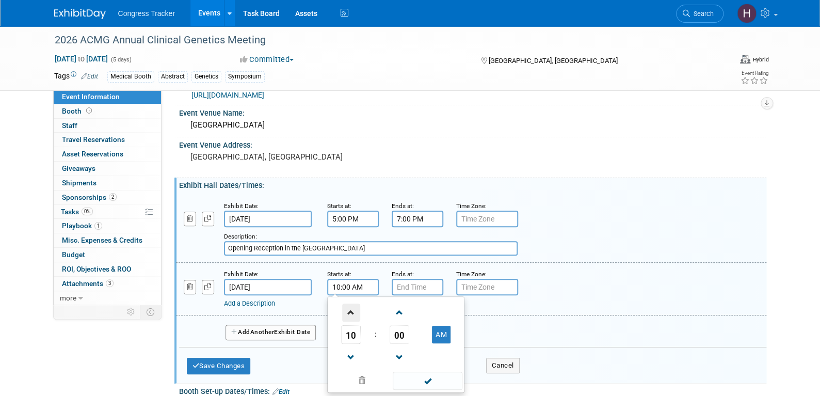
scroll to position [52, 0]
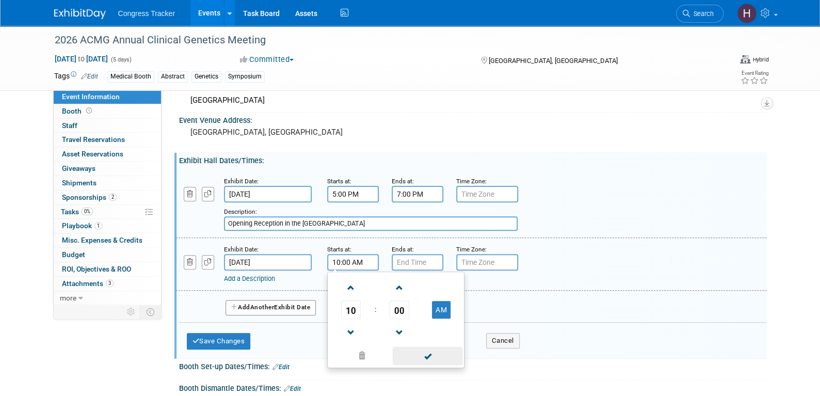
click at [427, 356] on span at bounding box center [428, 356] width 70 height 18
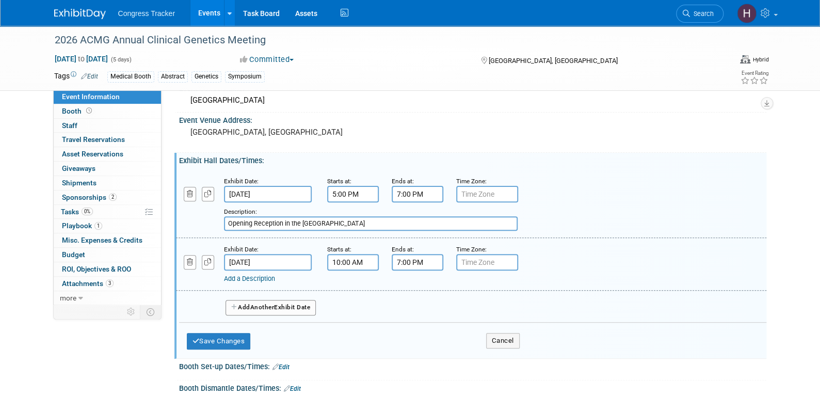
click at [417, 257] on input "7:00 PM" at bounding box center [418, 262] width 52 height 17
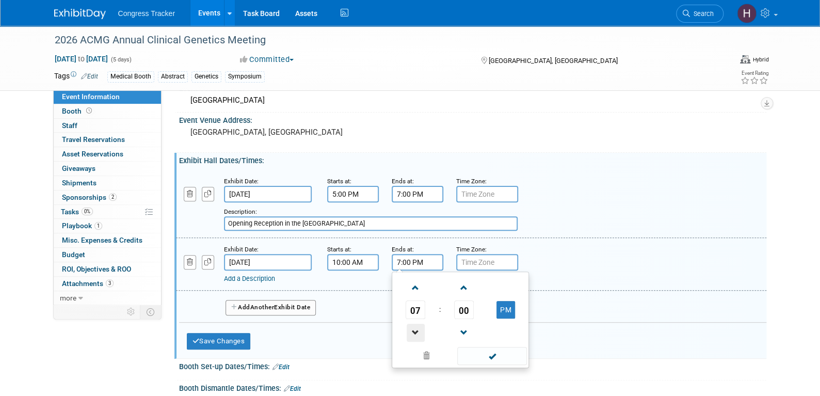
click at [417, 327] on span at bounding box center [416, 333] width 18 height 18
type input "4:00 PM"
click at [472, 353] on span at bounding box center [492, 356] width 70 height 18
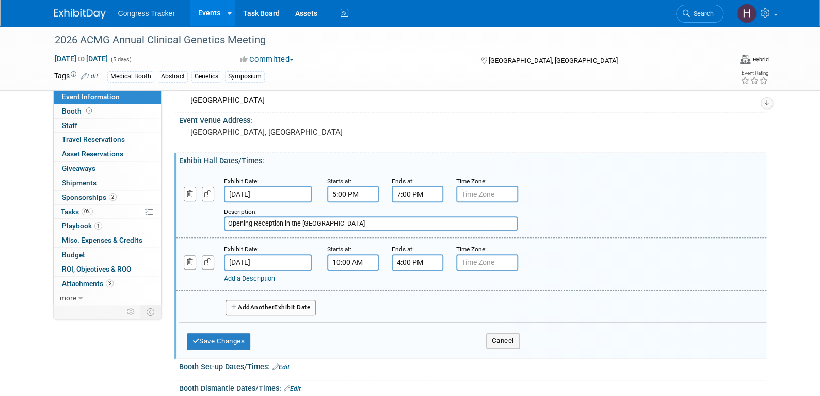
click at [287, 313] on button "Add Another Exhibit Date" at bounding box center [271, 307] width 91 height 15
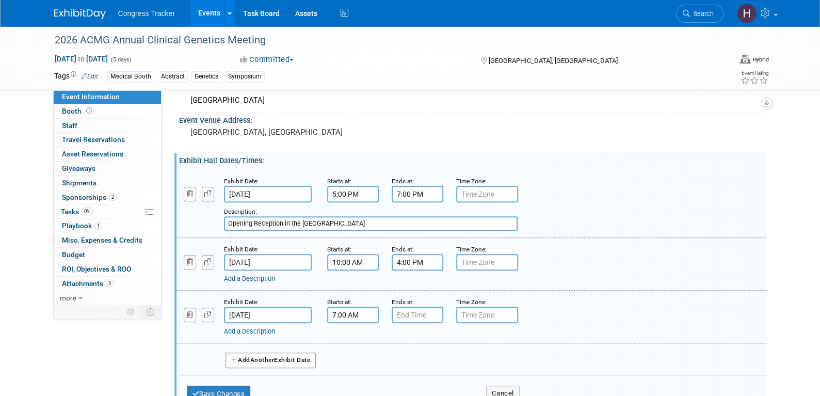
click at [337, 315] on input "7:00 AM" at bounding box center [353, 315] width 52 height 17
click at [358, 338] on span at bounding box center [351, 340] width 18 height 18
click at [392, 361] on span "00" at bounding box center [400, 362] width 20 height 19
click at [412, 364] on td "30" at bounding box center [412, 369] width 33 height 28
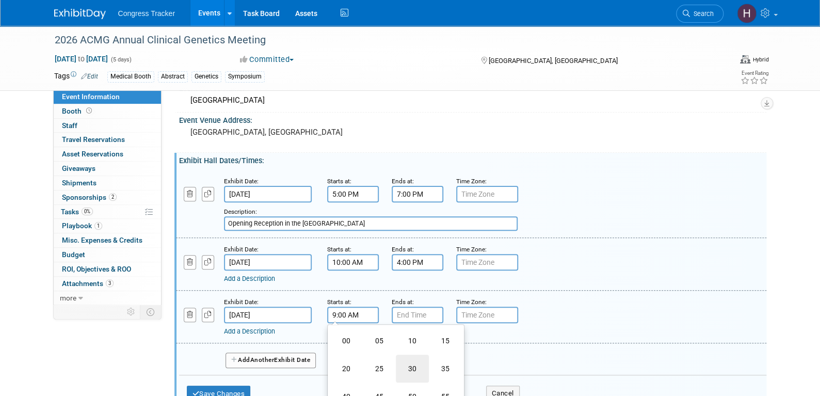
type input "9:30 AM"
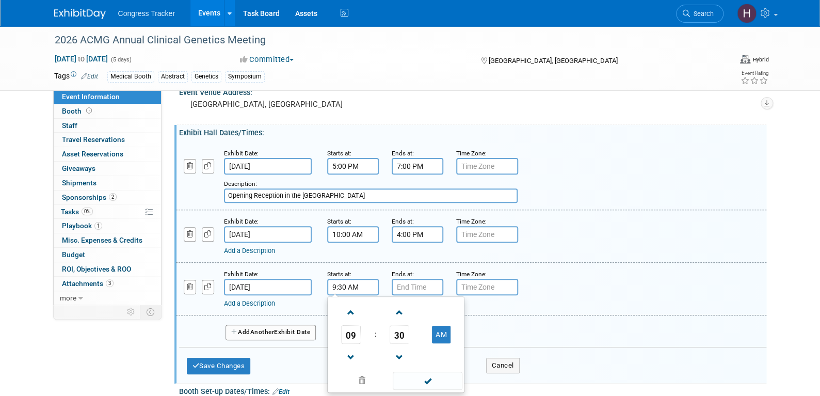
scroll to position [103, 0]
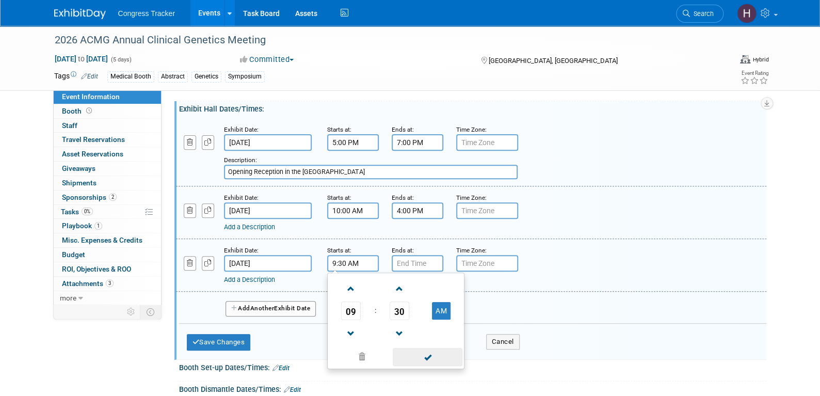
click at [433, 359] on span at bounding box center [428, 357] width 70 height 18
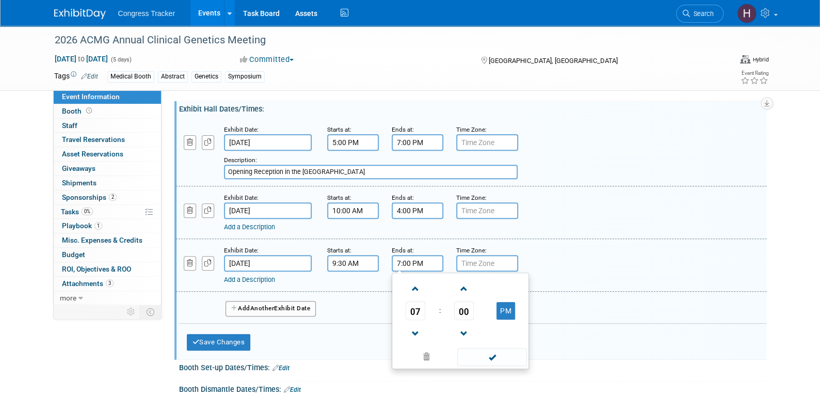
click at [425, 262] on input "7:00 PM" at bounding box center [418, 263] width 52 height 17
click at [420, 312] on span "07" at bounding box center [416, 311] width 20 height 19
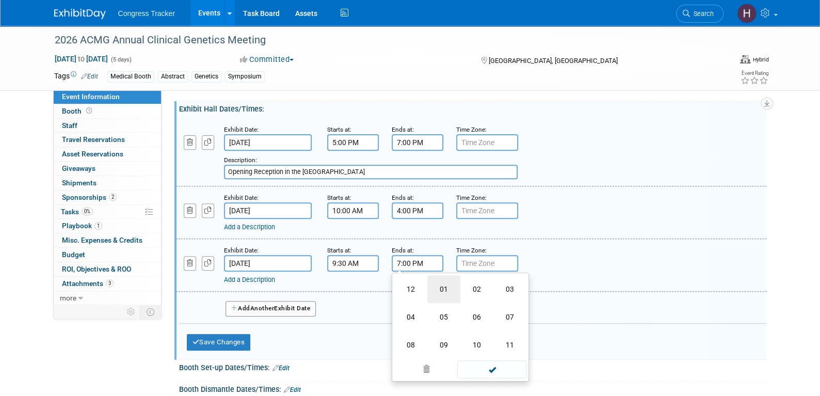
click at [437, 287] on td "01" at bounding box center [444, 289] width 33 height 28
type input "1:00 PM"
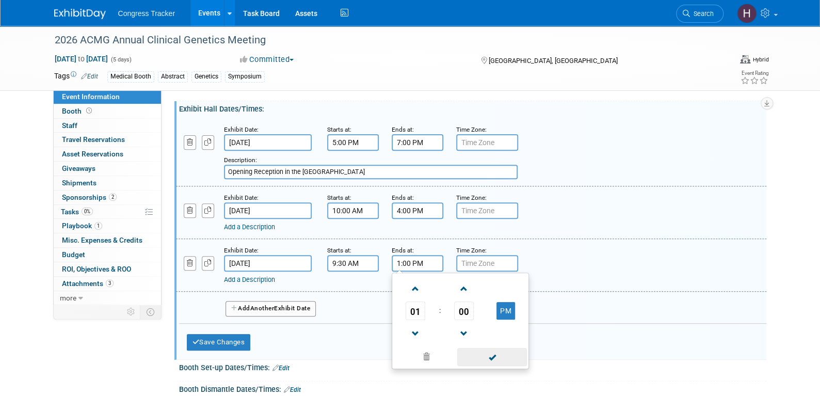
click at [477, 357] on span at bounding box center [492, 357] width 70 height 18
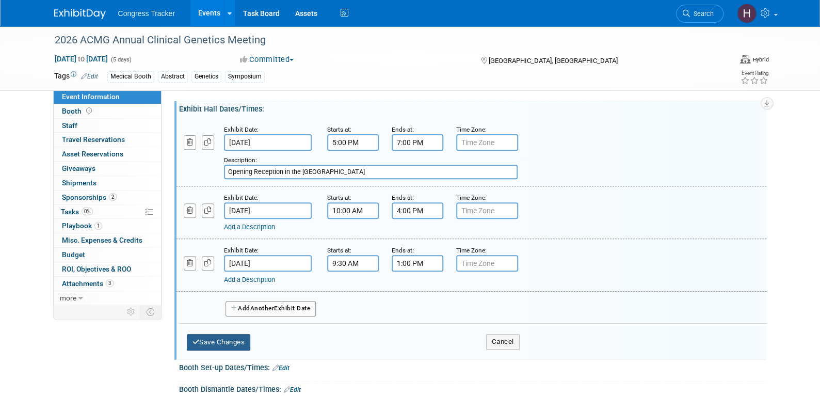
click at [209, 342] on button "Save Changes" at bounding box center [219, 342] width 64 height 17
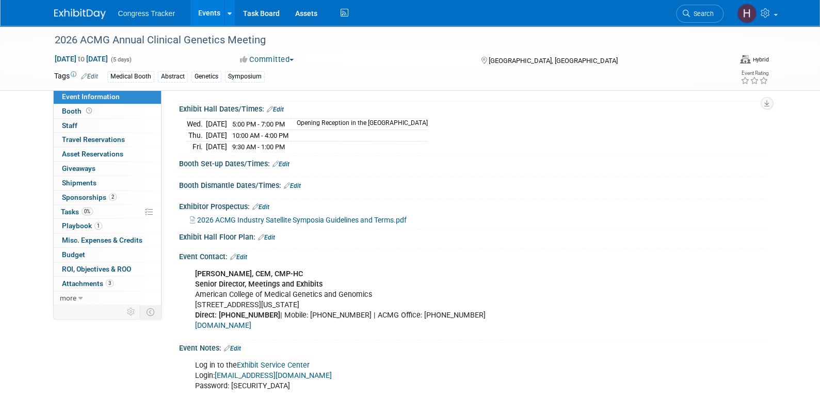
click at [272, 218] on span "2026 ACMG Industry Satellite Symposia Guidelines and Terms.pdf" at bounding box center [302, 220] width 210 height 8
click at [266, 203] on link "Edit" at bounding box center [260, 206] width 17 height 7
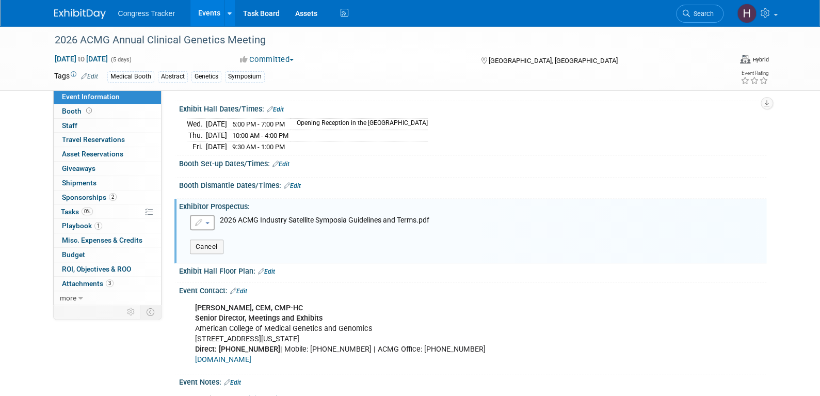
click at [205, 224] on button "button" at bounding box center [202, 222] width 25 height 15
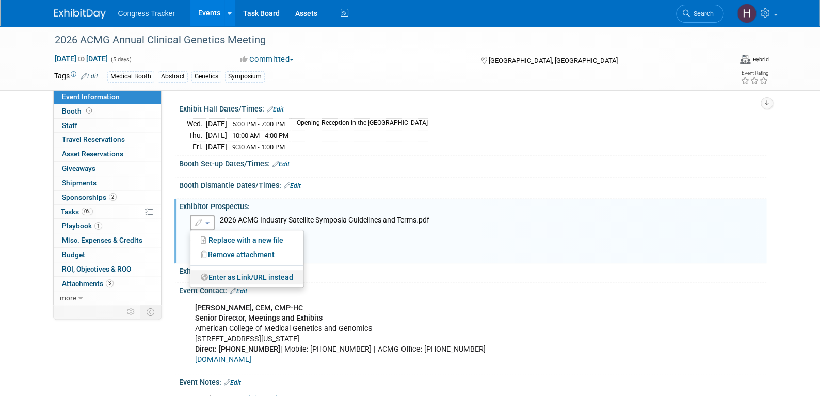
click at [237, 275] on link "Enter as Link/URL instead" at bounding box center [247, 277] width 113 height 14
radio input "true"
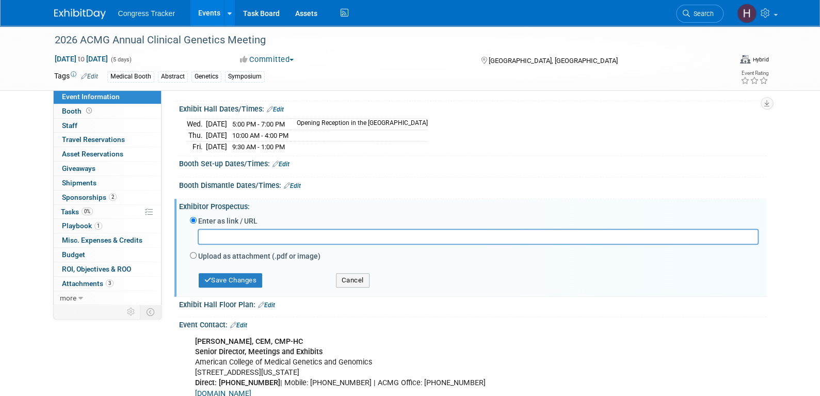
paste input "https://cdn.asp.events/CLIENT_ACMG_A41B0E50_05F7_BDBC_57979A443F6299C5/sites/AC…"
type input "https://cdn.asp.events/CLIENT_ACMG_A41B0E50_05F7_BDBC_57979A443F6299C5/sites/AC…"
click at [230, 278] on button "Save Changes" at bounding box center [231, 280] width 64 height 14
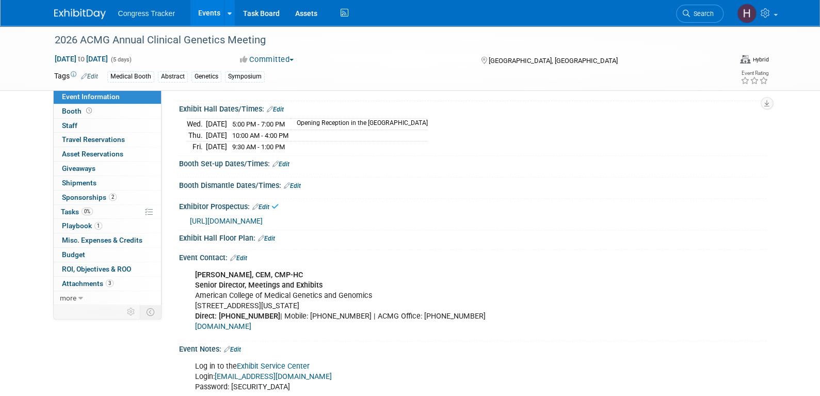
click at [263, 217] on span "https://cdn.asp.events/CLIENT_ACMG_A41B0E50_05F7_BDBC_57979A443F6299C5/sites/AC…" at bounding box center [226, 221] width 73 height 8
click at [691, 15] on span "Search" at bounding box center [702, 14] width 24 height 8
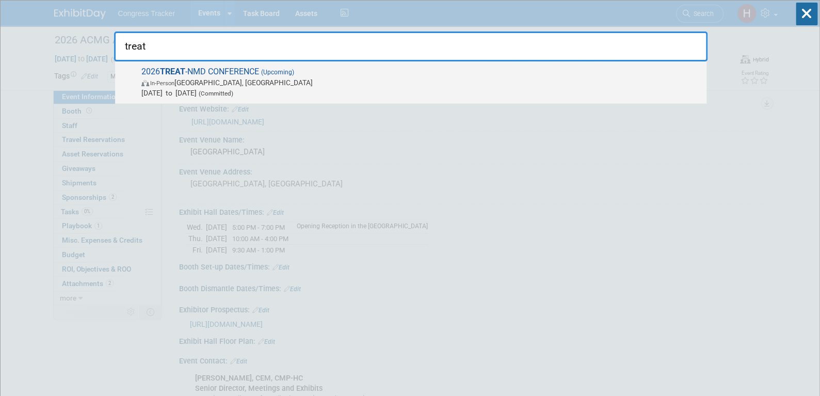
type input "treat"
click at [254, 77] on span "In-Person Lisbon, Portugal" at bounding box center [421, 82] width 560 height 10
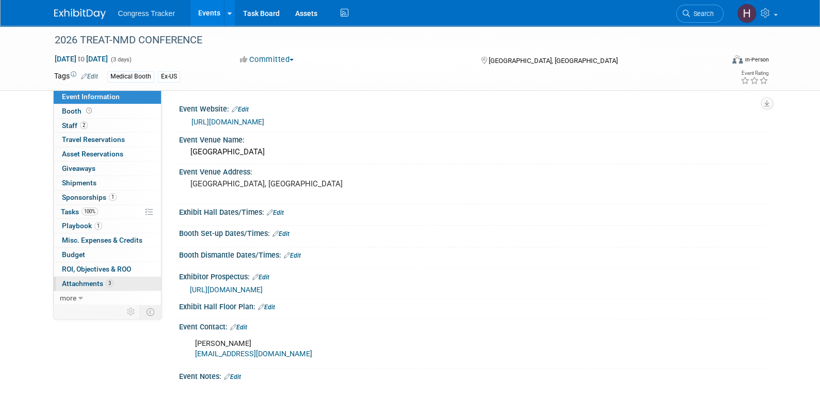
click at [95, 279] on span "Attachments 3" at bounding box center [88, 283] width 52 height 8
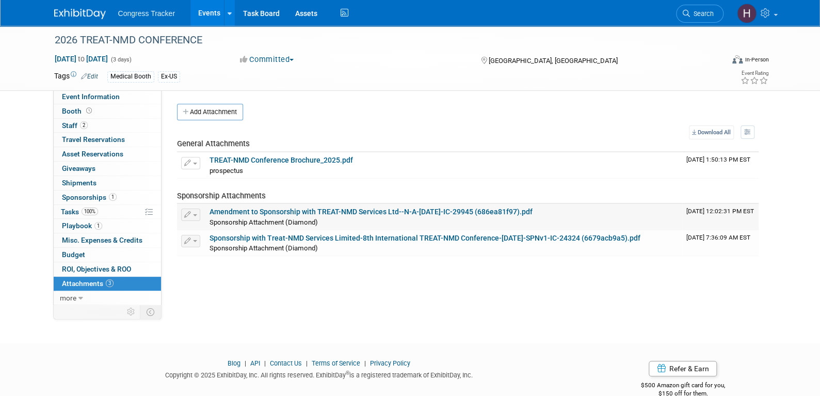
click at [233, 211] on link "Amendment to Sponsorship with TREAT-NMD Services Ltd--N-A-[DATE]-IC-29945 (686e…" at bounding box center [371, 212] width 323 height 8
click at [253, 239] on link "Sponsorship with Treat-NMD Services Limited-8th International TREAT-NMD Confere…" at bounding box center [425, 238] width 431 height 8
click at [705, 13] on span "Search" at bounding box center [702, 14] width 24 height 8
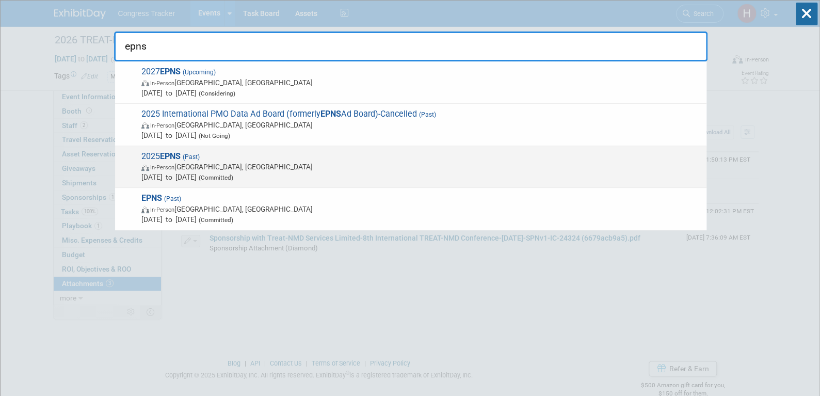
type input "epns"
click at [204, 175] on span "Jul 8, 2025 to Jul 12, 2025 (Committed)" at bounding box center [421, 177] width 560 height 10
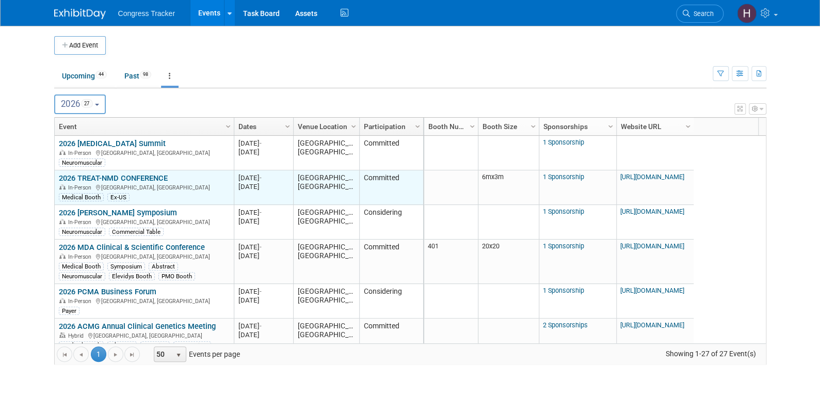
click at [127, 176] on link "2026 TREAT-NMD CONFERENCE" at bounding box center [113, 177] width 109 height 9
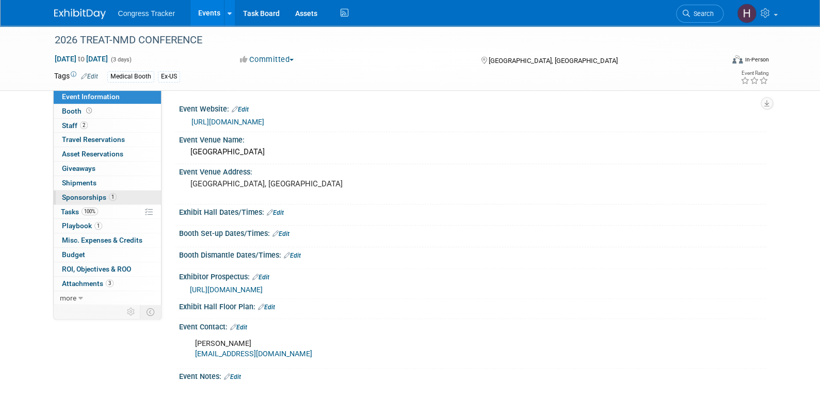
click at [75, 202] on link "1 Sponsorships 1" at bounding box center [107, 198] width 107 height 14
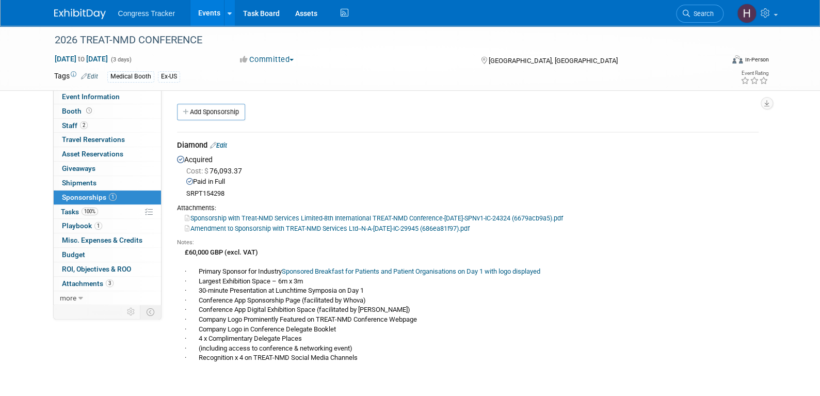
click at [259, 218] on link "Sponsorship with Treat-NMD Services Limited-8th International TREAT-NMD Confere…" at bounding box center [374, 218] width 378 height 8
click at [256, 228] on link "Amendment to Sponsorship with TREAT-NMD Services Ltd--N-A-[DATE]-IC-29945 (686e…" at bounding box center [327, 229] width 285 height 8
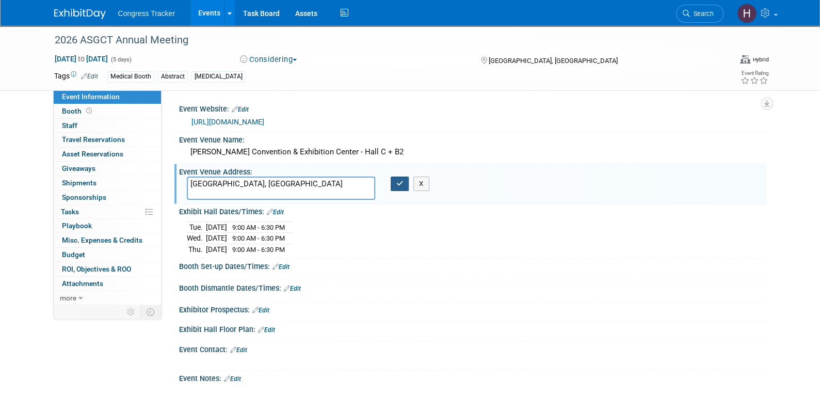
click at [399, 180] on icon "button" at bounding box center [400, 183] width 7 height 7
